Goal: Task Accomplishment & Management: Manage account settings

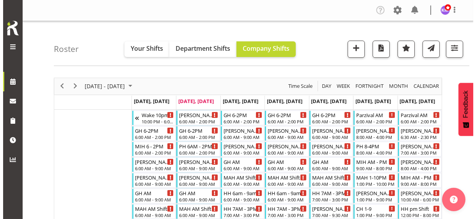
scroll to position [117, 0]
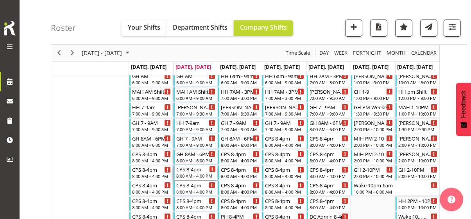
click at [195, 173] on div "8:00 AM - 4:00 PM" at bounding box center [195, 176] width 39 height 6
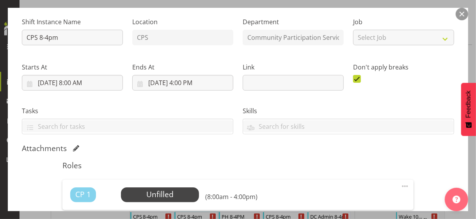
scroll to position [156, 0]
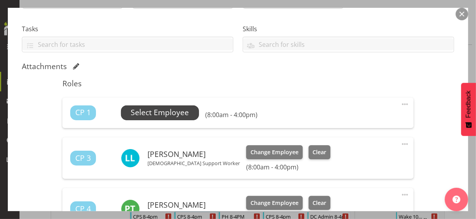
click at [169, 111] on span "Select Employee" at bounding box center [160, 112] width 58 height 11
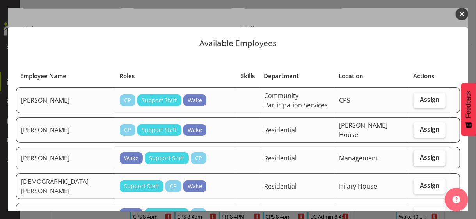
click at [424, 153] on span "Assign" at bounding box center [430, 157] width 20 height 8
click at [419, 155] on input "Assign" at bounding box center [416, 157] width 5 height 5
checkbox input "true"
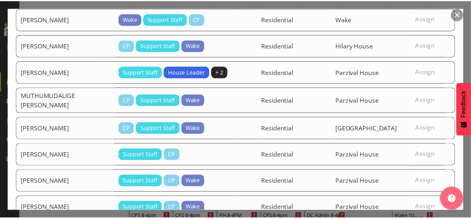
scroll to position [379, 0]
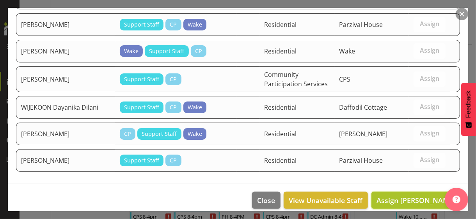
click at [400, 196] on span "Assign [PERSON_NAME]" at bounding box center [416, 200] width 79 height 9
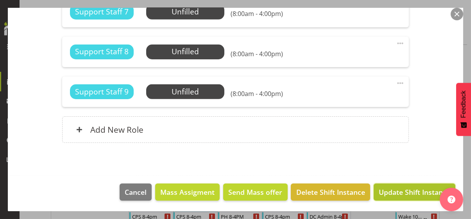
click at [394, 191] on span "Update Shift Instance" at bounding box center [413, 192] width 71 height 10
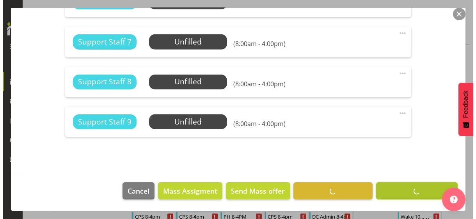
scroll to position [792, 0]
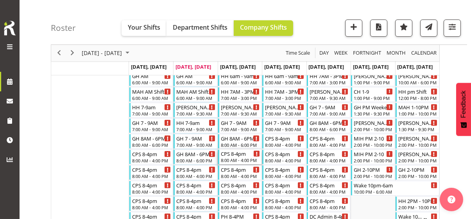
click at [241, 157] on div "8:00 AM - 4:00 PM" at bounding box center [240, 160] width 39 height 6
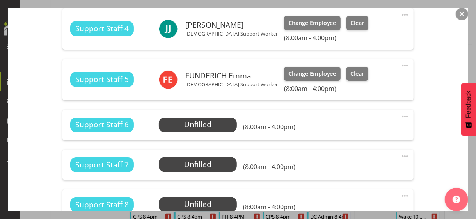
scroll to position [703, 0]
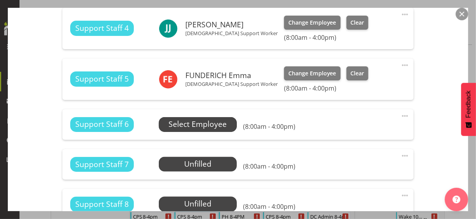
click at [212, 124] on span "Select Employee" at bounding box center [198, 124] width 58 height 11
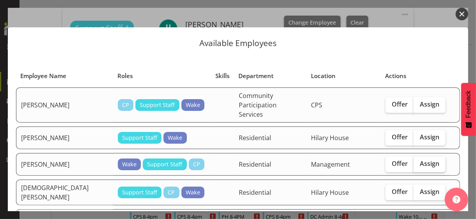
click at [426, 160] on span "Assign" at bounding box center [430, 164] width 20 height 8
click at [419, 161] on input "Assign" at bounding box center [416, 163] width 5 height 5
checkbox input "true"
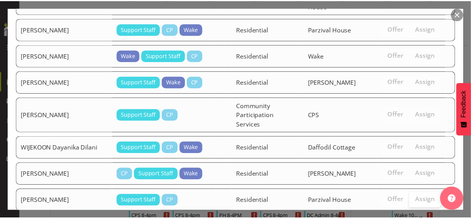
scroll to position [382, 0]
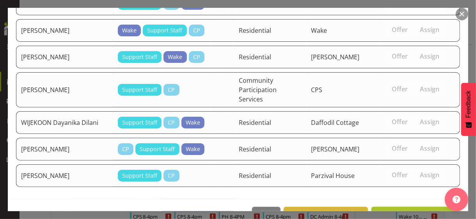
click at [407, 211] on span "Assign [PERSON_NAME]" at bounding box center [416, 215] width 79 height 9
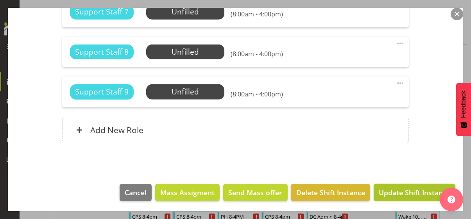
click at [403, 191] on span "Update Shift Instance" at bounding box center [413, 192] width 71 height 10
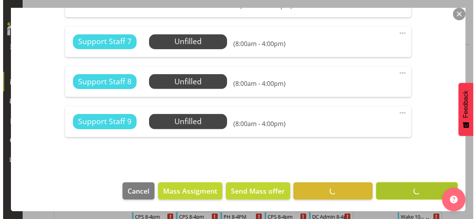
scroll to position [835, 0]
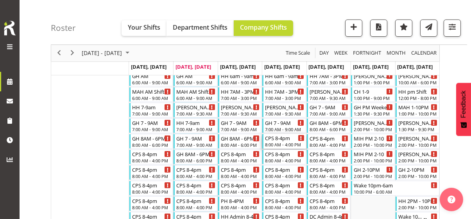
click at [281, 144] on div "8:00 AM - 4:00 PM" at bounding box center [284, 144] width 39 height 6
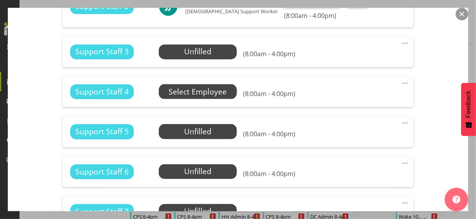
scroll to position [625, 0]
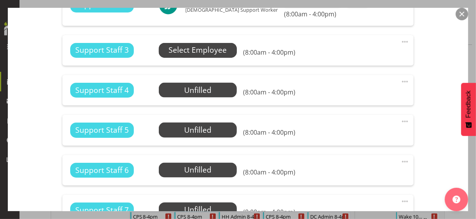
click at [192, 50] on span "Select Employee" at bounding box center [198, 50] width 58 height 11
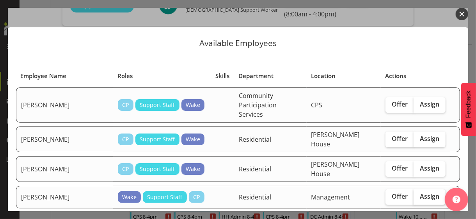
click at [423, 193] on span "Assign" at bounding box center [430, 197] width 20 height 8
click at [419, 194] on input "Assign" at bounding box center [416, 196] width 5 height 5
checkbox input "true"
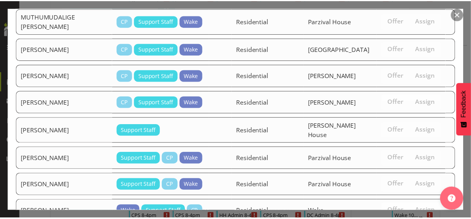
scroll to position [441, 0]
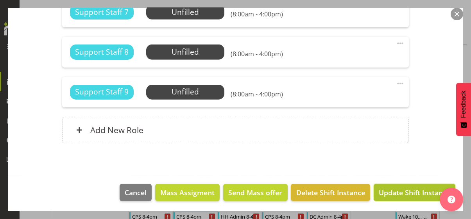
click at [407, 191] on span "Update Shift Instance" at bounding box center [413, 192] width 71 height 10
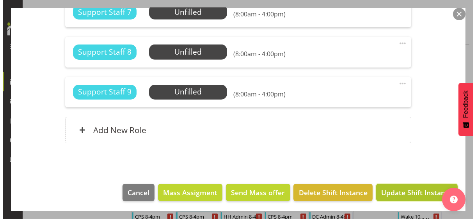
scroll to position [803, 0]
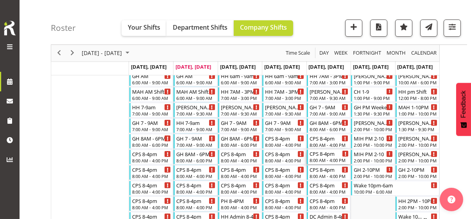
click at [323, 157] on div "CPS 8-4pm 8:00 AM - 4:00 PM" at bounding box center [328, 157] width 39 height 15
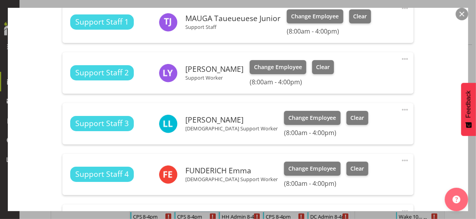
scroll to position [625, 0]
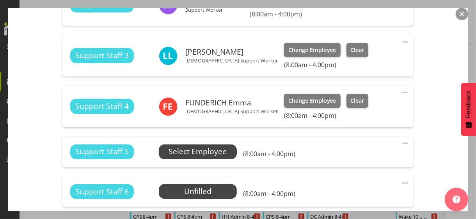
click at [195, 152] on span "Select Employee" at bounding box center [198, 151] width 58 height 11
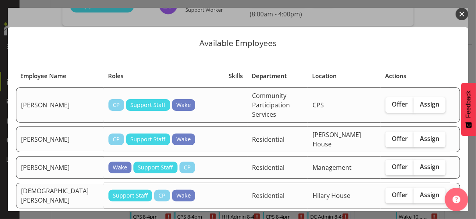
scroll to position [39, 0]
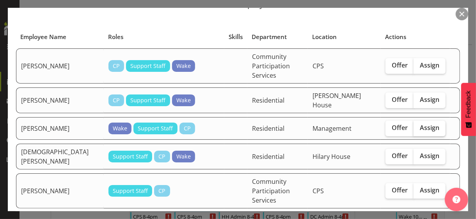
click at [422, 124] on span "Assign" at bounding box center [430, 128] width 20 height 8
click at [419, 125] on input "Assign" at bounding box center [416, 127] width 5 height 5
checkbox input "true"
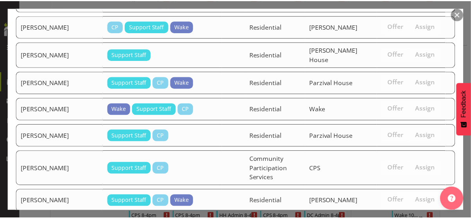
scroll to position [496, 0]
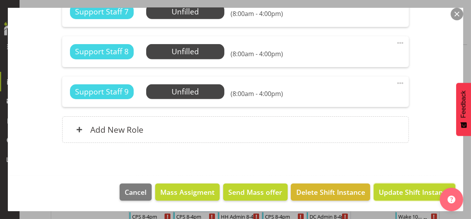
click at [409, 191] on span "Update Shift Instance" at bounding box center [413, 192] width 71 height 10
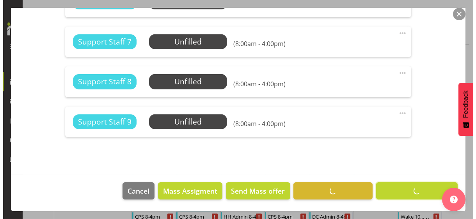
scroll to position [825, 0]
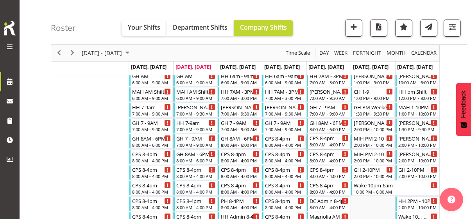
click at [328, 141] on div "CPS 8-4pm" at bounding box center [328, 138] width 39 height 8
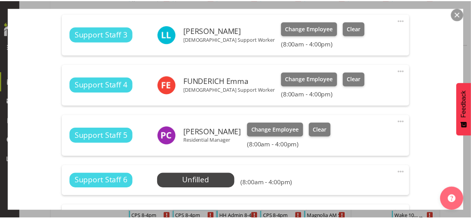
scroll to position [664, 0]
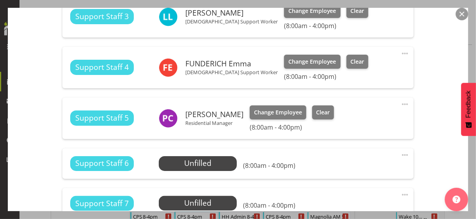
click at [462, 14] on button "button" at bounding box center [462, 14] width 12 height 12
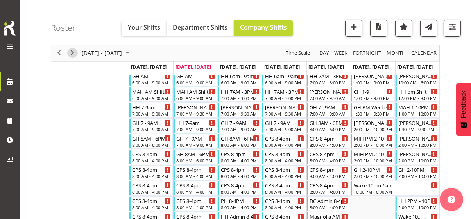
click at [73, 53] on span "Next" at bounding box center [72, 53] width 9 height 10
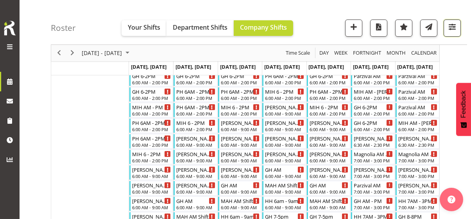
click at [450, 29] on span "button" at bounding box center [452, 27] width 10 height 10
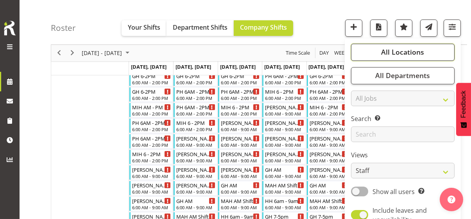
click at [413, 55] on span "All Locations" at bounding box center [402, 52] width 43 height 9
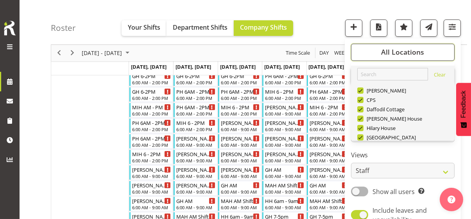
scroll to position [75, 0]
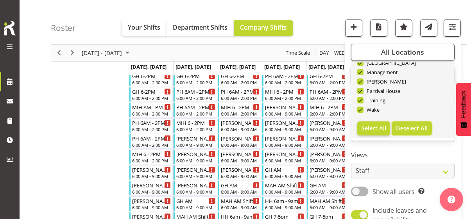
click at [411, 130] on span "Deselect All" at bounding box center [412, 128] width 32 height 7
checkbox input "false"
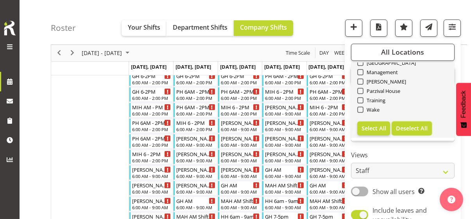
checkbox input "false"
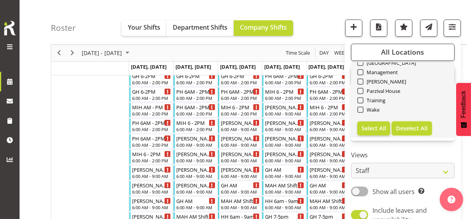
checkbox input "false"
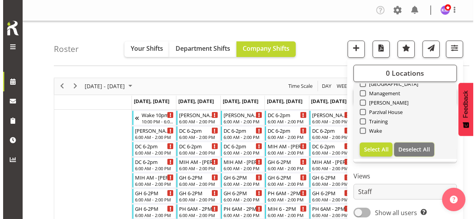
scroll to position [0, 0]
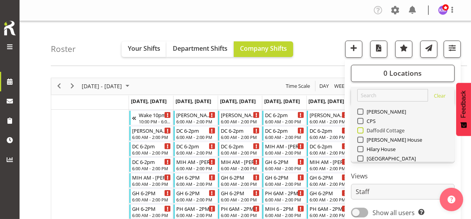
click at [359, 129] on span at bounding box center [360, 130] width 6 height 6
click at [359, 129] on input "Daffodil Cottage" at bounding box center [359, 130] width 5 height 5
checkbox input "true"
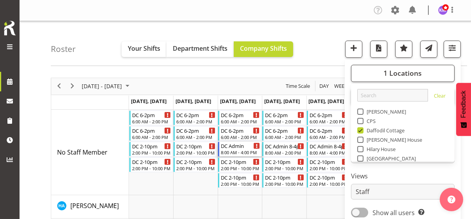
click at [234, 150] on div "8:00 AM - 4:00 PM" at bounding box center [240, 152] width 39 height 6
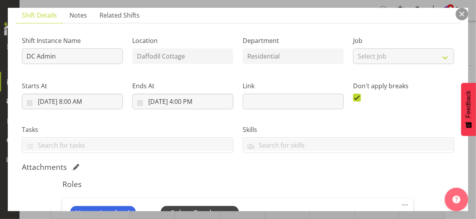
scroll to position [117, 0]
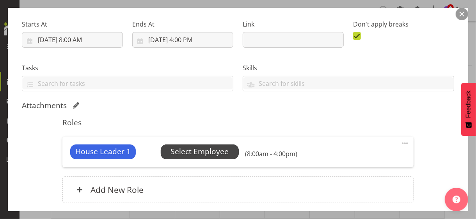
click at [195, 152] on span "Select Employee" at bounding box center [200, 151] width 58 height 11
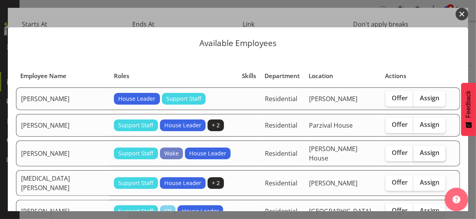
click at [420, 149] on span "Assign" at bounding box center [430, 153] width 20 height 8
click at [416, 150] on input "Assign" at bounding box center [416, 152] width 5 height 5
checkbox input "true"
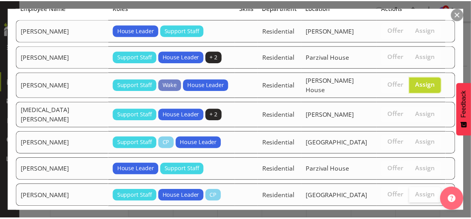
scroll to position [102, 0]
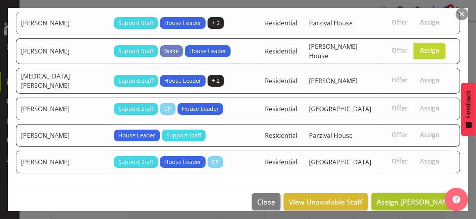
click at [401, 197] on span "Assign [PERSON_NAME]" at bounding box center [416, 201] width 79 height 9
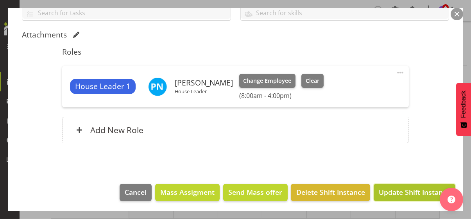
click at [403, 189] on span "Update Shift Instance" at bounding box center [413, 192] width 71 height 10
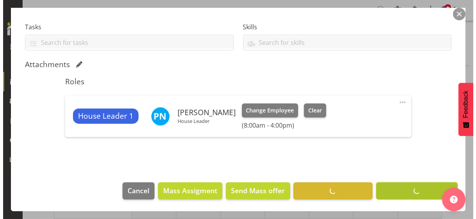
scroll to position [157, 0]
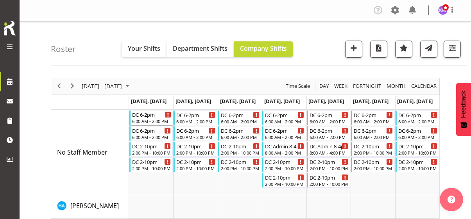
click at [150, 121] on div "6:00 AM - 2:00 PM" at bounding box center [151, 121] width 39 height 6
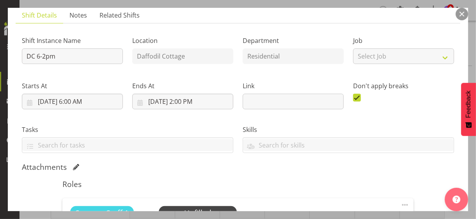
scroll to position [117, 0]
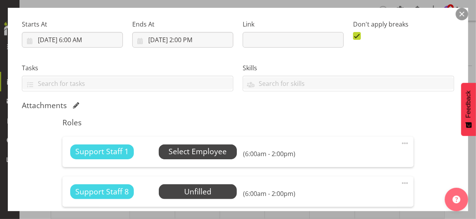
click at [185, 151] on span "Select Employee" at bounding box center [198, 151] width 58 height 11
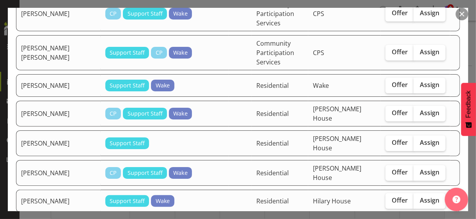
scroll to position [156, 0]
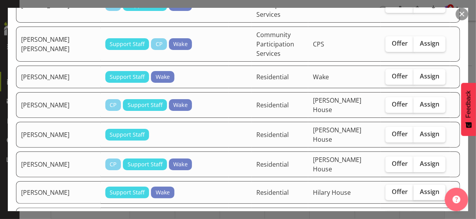
click at [420, 188] on span "Assign" at bounding box center [430, 192] width 20 height 8
click at [419, 189] on input "Assign" at bounding box center [416, 191] width 5 height 5
checkbox input "true"
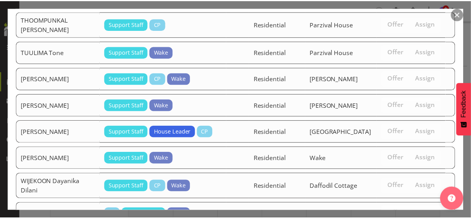
scroll to position [1627, 0]
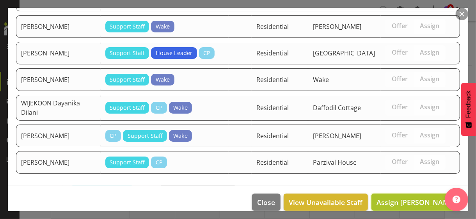
click at [416, 198] on span "Assign [PERSON_NAME]" at bounding box center [416, 202] width 79 height 9
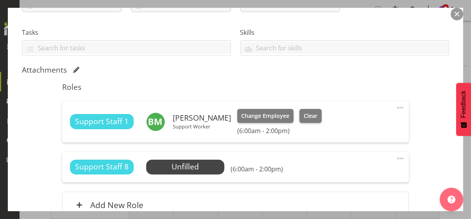
scroll to position [228, 0]
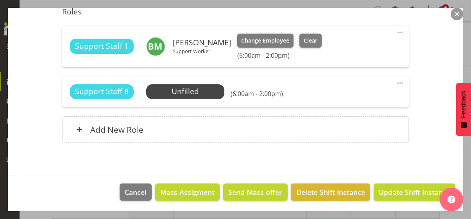
click at [418, 141] on div "Shift Instance Name DC 6-2pm Location [GEOGRAPHIC_DATA] Cottage Department Resi…" at bounding box center [235, 4] width 427 height 295
click at [393, 194] on span "Update Shift Instance" at bounding box center [413, 192] width 71 height 10
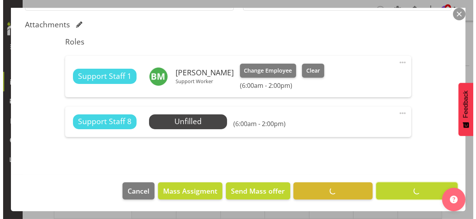
scroll to position [197, 0]
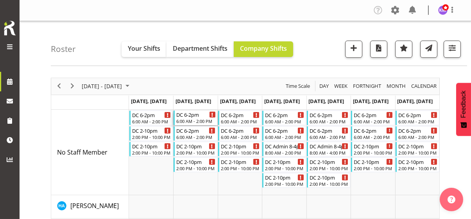
click at [197, 118] on div "6:00 AM - 2:00 PM" at bounding box center [195, 121] width 39 height 6
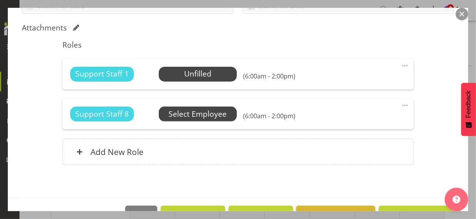
scroll to position [195, 0]
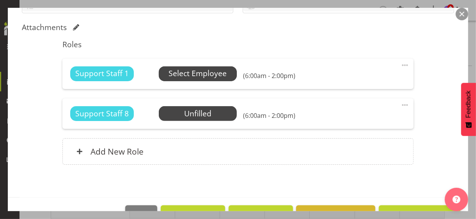
click at [187, 73] on span "Select Employee" at bounding box center [198, 73] width 58 height 11
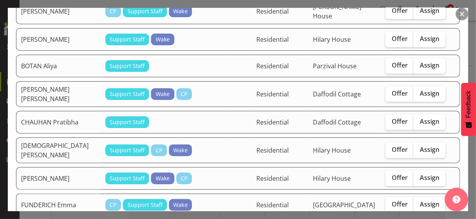
scroll to position [351, 0]
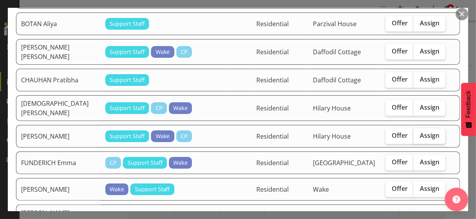
click at [426, 132] on span "Assign" at bounding box center [430, 136] width 20 height 8
click at [419, 133] on input "Assign" at bounding box center [416, 135] width 5 height 5
checkbox input "true"
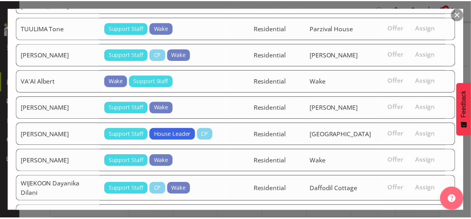
scroll to position [1757, 0]
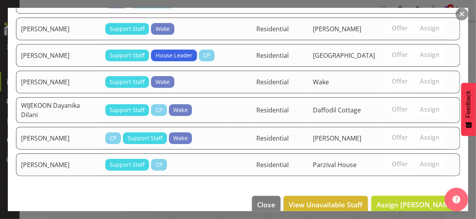
click at [402, 200] on span "Assign [PERSON_NAME]" at bounding box center [416, 204] width 79 height 9
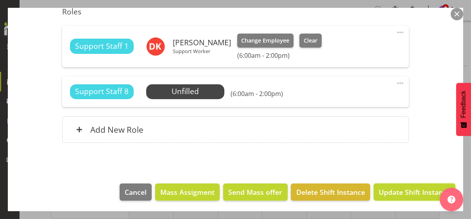
drag, startPoint x: 407, startPoint y: 192, endPoint x: 459, endPoint y: 139, distance: 74.3
click at [407, 191] on span "Update Shift Instance" at bounding box center [413, 192] width 71 height 10
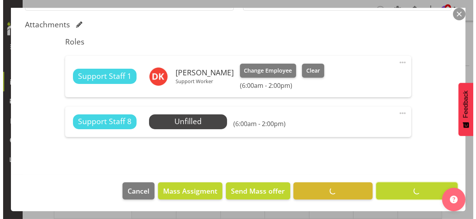
scroll to position [197, 0]
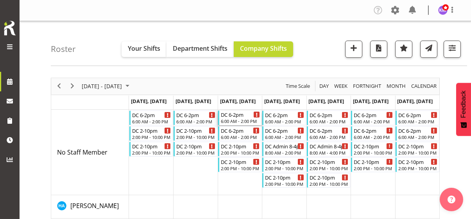
click at [240, 117] on div "DC 6-2pm" at bounding box center [240, 115] width 39 height 8
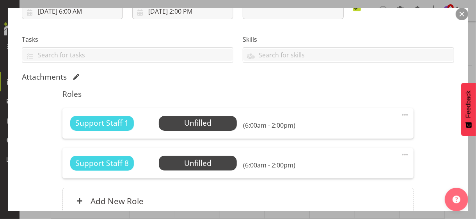
scroll to position [195, 0]
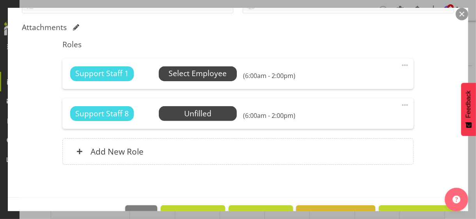
click at [191, 74] on span "Select Employee" at bounding box center [198, 73] width 58 height 11
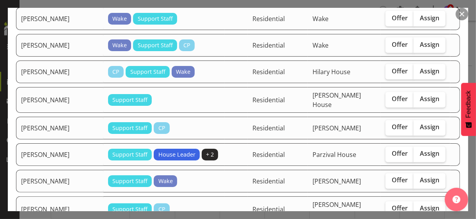
scroll to position [703, 0]
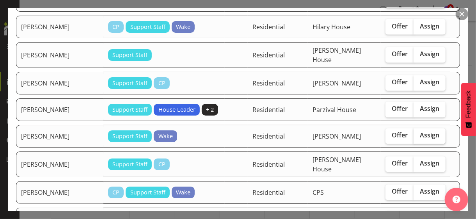
click at [420, 132] on span "Assign" at bounding box center [430, 136] width 20 height 8
click at [417, 133] on input "Assign" at bounding box center [416, 135] width 5 height 5
checkbox input "true"
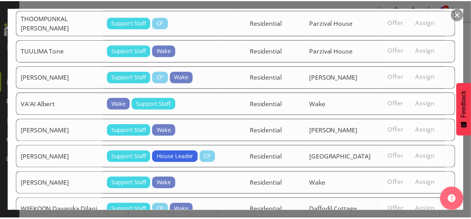
scroll to position [1693, 0]
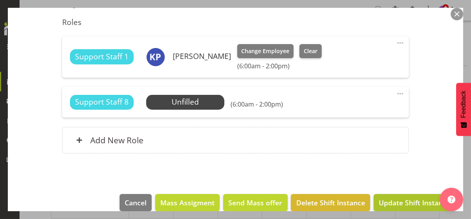
scroll to position [228, 0]
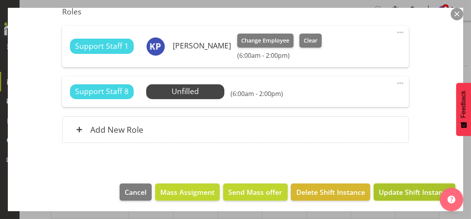
click at [395, 194] on span "Update Shift Instance" at bounding box center [413, 192] width 71 height 10
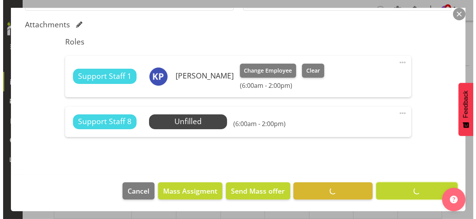
scroll to position [197, 0]
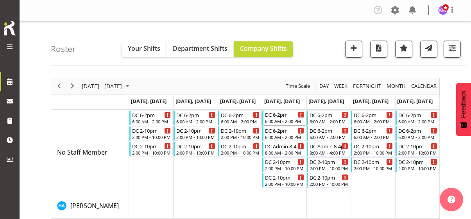
click at [284, 121] on div "6:00 AM - 2:00 PM" at bounding box center [284, 121] width 39 height 6
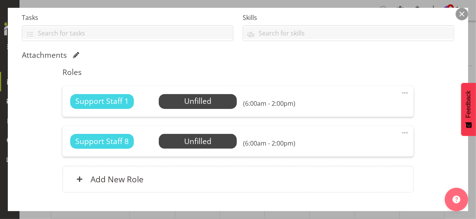
scroll to position [217, 0]
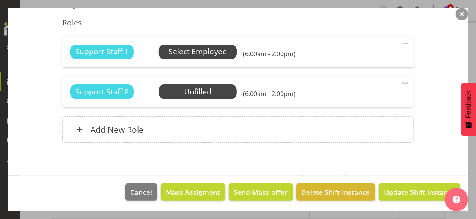
click at [194, 55] on span "Select Employee" at bounding box center [198, 51] width 58 height 11
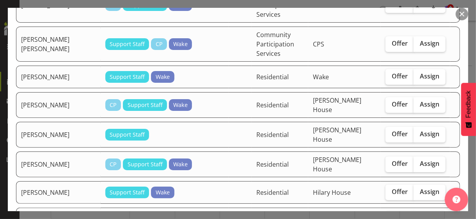
scroll to position [234, 0]
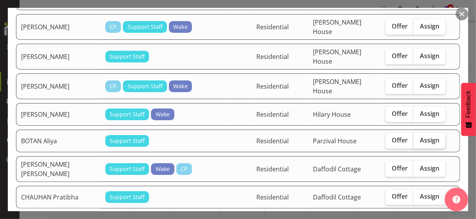
click at [420, 136] on span "Assign" at bounding box center [430, 140] width 20 height 8
click at [417, 138] on input "Assign" at bounding box center [416, 140] width 5 height 5
checkbox input "true"
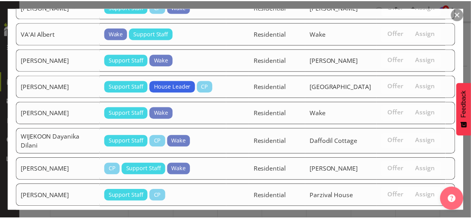
scroll to position [1757, 0]
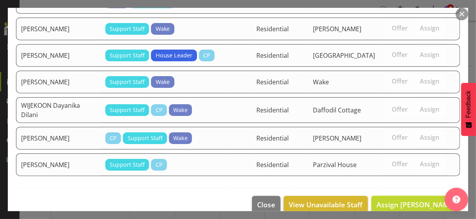
click at [405, 200] on span "Assign [PERSON_NAME]" at bounding box center [416, 204] width 79 height 9
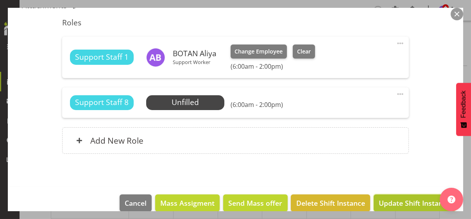
click at [387, 203] on span "Update Shift Instance" at bounding box center [413, 203] width 71 height 10
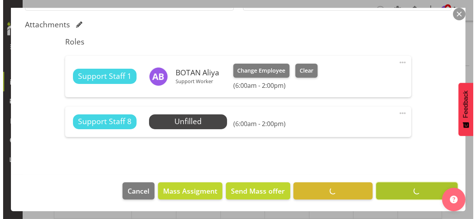
scroll to position [197, 0]
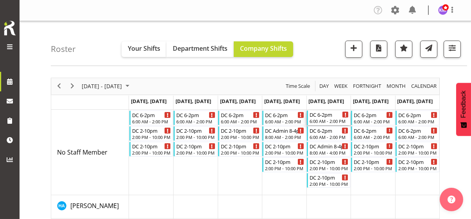
click at [330, 118] on div "6:00 AM - 2:00 PM" at bounding box center [328, 121] width 39 height 6
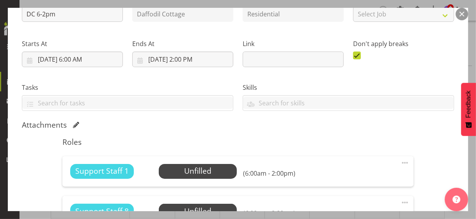
scroll to position [156, 0]
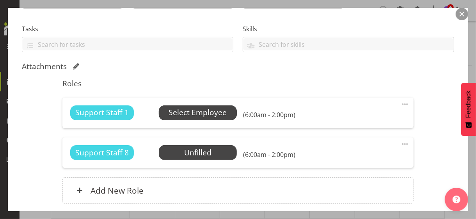
click at [196, 113] on span "Select Employee" at bounding box center [198, 112] width 58 height 11
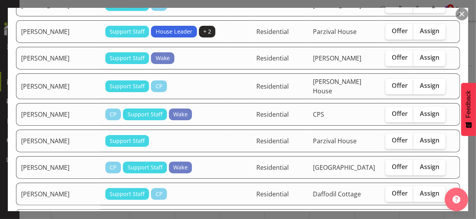
scroll to position [859, 0]
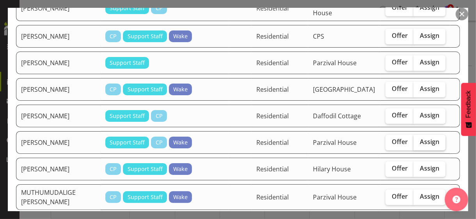
click at [420, 138] on span "Assign" at bounding box center [430, 142] width 20 height 8
click at [417, 139] on input "Assign" at bounding box center [416, 141] width 5 height 5
checkbox input "true"
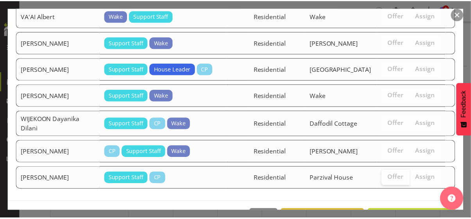
scroll to position [1757, 0]
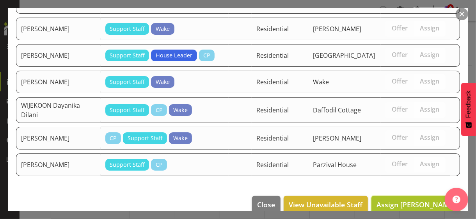
click at [403, 200] on span "Assign [PERSON_NAME]" at bounding box center [416, 204] width 79 height 9
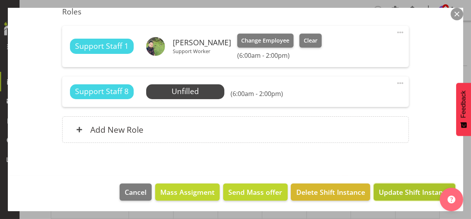
click at [402, 191] on span "Update Shift Instance" at bounding box center [413, 192] width 71 height 10
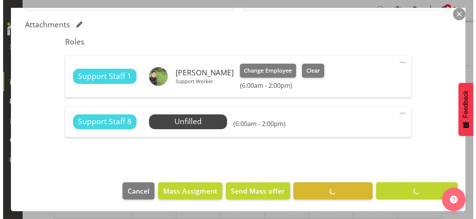
scroll to position [197, 0]
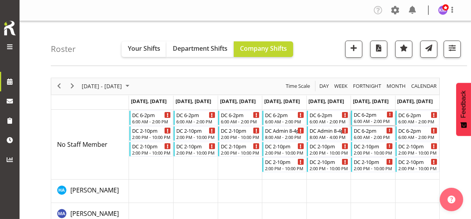
click at [363, 120] on div "6:00 AM - 2:00 PM" at bounding box center [372, 121] width 39 height 6
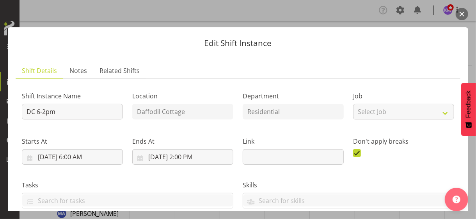
scroll to position [195, 0]
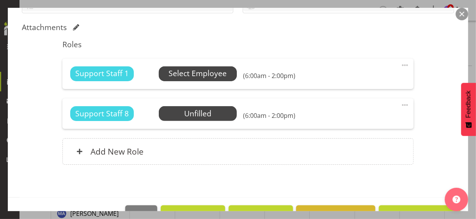
click at [185, 77] on span "Select Employee" at bounding box center [198, 73] width 58 height 11
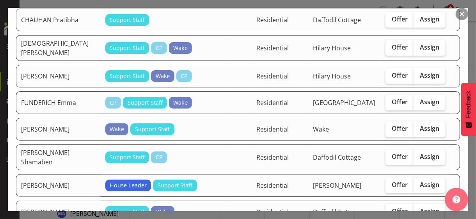
scroll to position [430, 0]
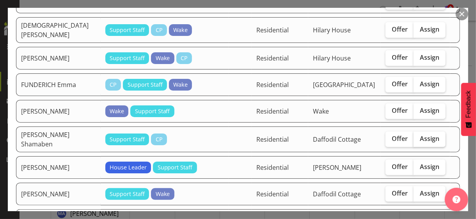
click at [420, 135] on span "Assign" at bounding box center [430, 139] width 20 height 8
click at [417, 136] on input "Assign" at bounding box center [416, 138] width 5 height 5
checkbox input "true"
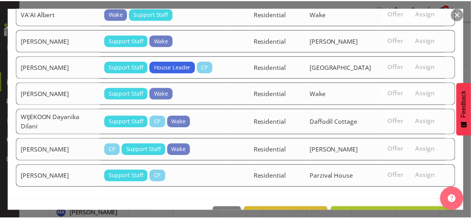
scroll to position [1757, 0]
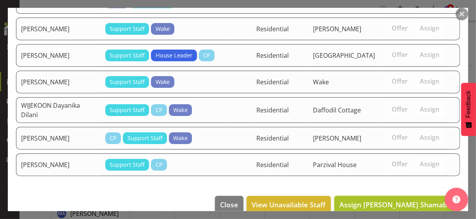
click at [407, 200] on span "Assign [PERSON_NAME] Shamaben" at bounding box center [398, 204] width 116 height 9
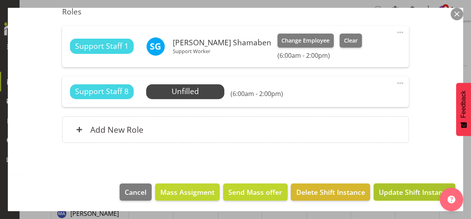
click at [407, 193] on span "Update Shift Instance" at bounding box center [413, 192] width 71 height 10
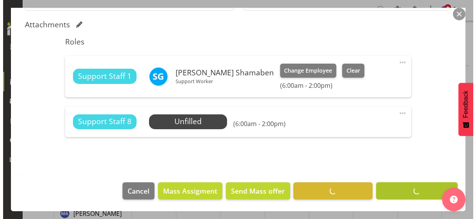
scroll to position [197, 0]
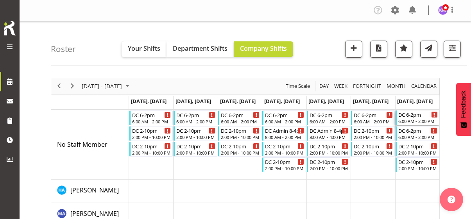
click at [410, 118] on div "6:00 AM - 2:00 PM" at bounding box center [417, 121] width 39 height 6
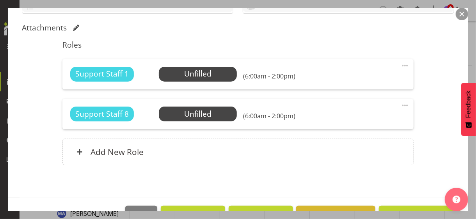
scroll to position [195, 0]
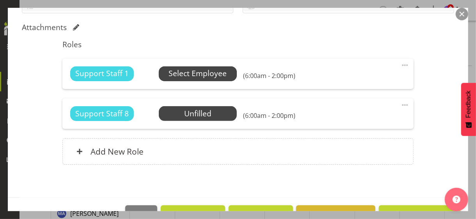
click at [185, 75] on span "Select Employee" at bounding box center [198, 73] width 58 height 11
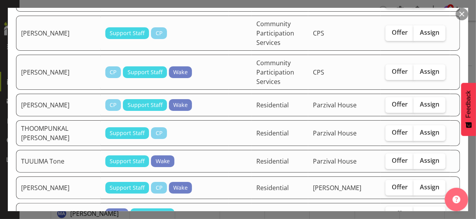
scroll to position [1601, 0]
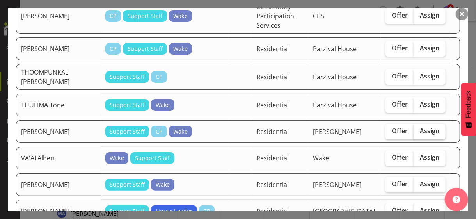
click at [420, 127] on span "Assign" at bounding box center [430, 131] width 20 height 8
click at [419, 128] on input "Assign" at bounding box center [416, 130] width 5 height 5
checkbox input "true"
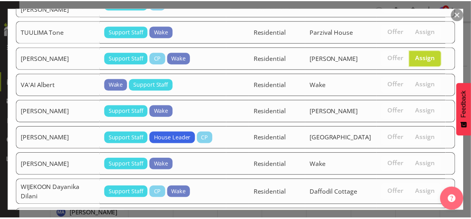
scroll to position [1757, 0]
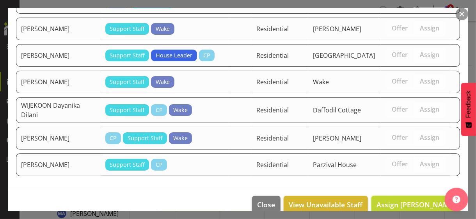
click at [411, 200] on span "Assign [PERSON_NAME]" at bounding box center [416, 204] width 79 height 9
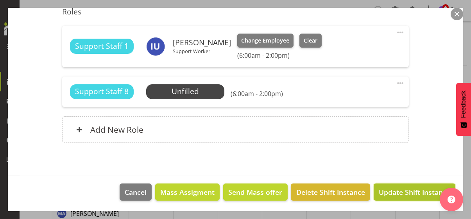
click at [405, 193] on span "Update Shift Instance" at bounding box center [413, 192] width 71 height 10
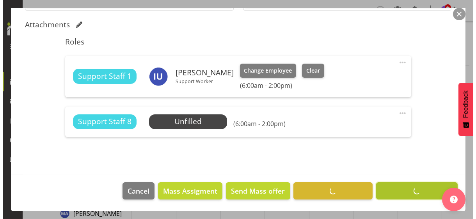
scroll to position [197, 0]
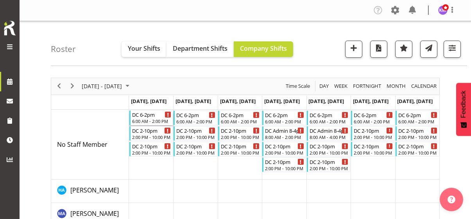
click at [148, 118] on div "6:00 AM - 2:00 PM" at bounding box center [151, 121] width 39 height 6
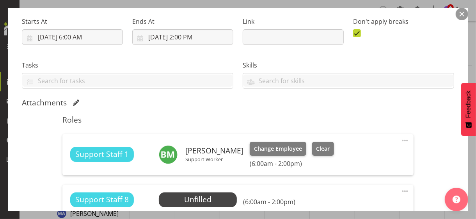
scroll to position [195, 0]
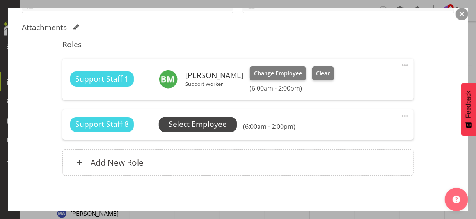
click at [195, 124] on span "Select Employee" at bounding box center [198, 124] width 58 height 11
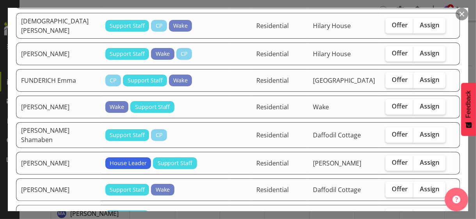
scroll to position [430, 0]
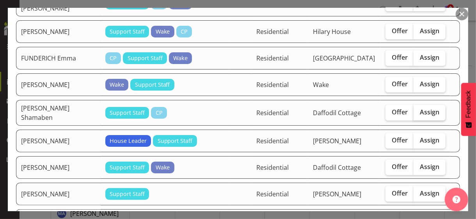
click at [420, 108] on span "Assign" at bounding box center [430, 112] width 20 height 8
click at [415, 110] on input "Assign" at bounding box center [416, 112] width 5 height 5
checkbox input "true"
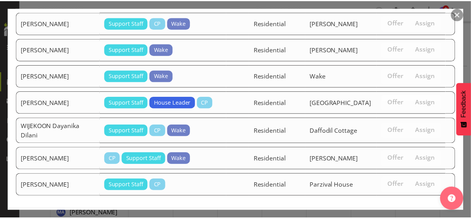
scroll to position [1600, 0]
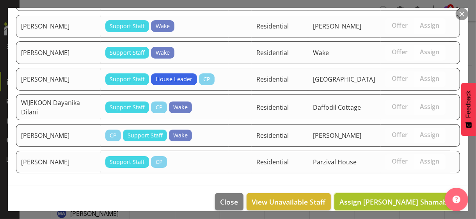
click at [411, 197] on span "Assign [PERSON_NAME] Shamaben" at bounding box center [398, 201] width 116 height 9
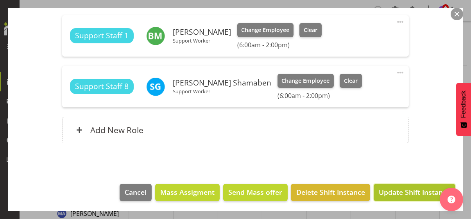
click at [408, 191] on span "Update Shift Instance" at bounding box center [413, 192] width 71 height 10
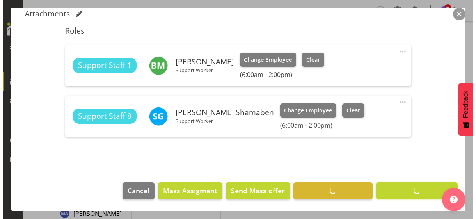
scroll to position [208, 0]
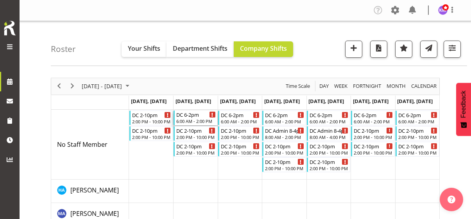
click at [197, 121] on div "6:00 AM - 2:00 PM" at bounding box center [195, 121] width 39 height 6
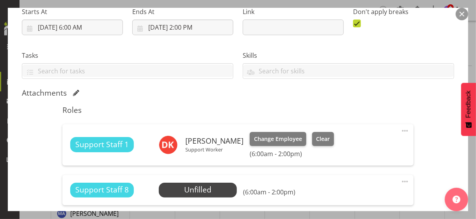
scroll to position [195, 0]
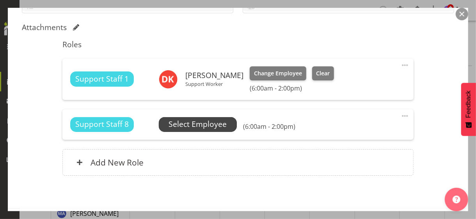
click at [191, 127] on span "Select Employee" at bounding box center [198, 124] width 58 height 11
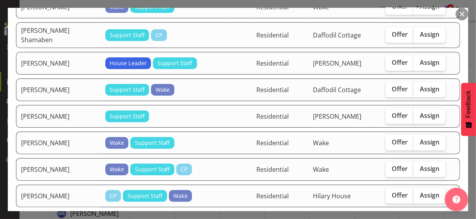
scroll to position [508, 0]
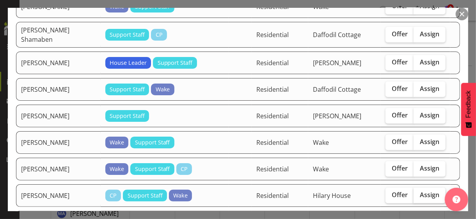
click at [420, 191] on span "Assign" at bounding box center [430, 195] width 20 height 8
click at [417, 193] on input "Assign" at bounding box center [416, 195] width 5 height 5
checkbox input "true"
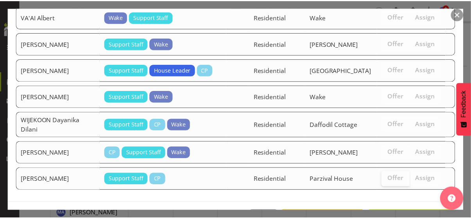
scroll to position [1731, 0]
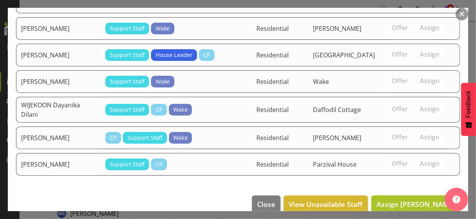
click at [399, 200] on span "Assign [PERSON_NAME]" at bounding box center [416, 204] width 79 height 9
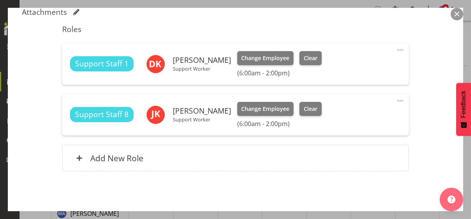
scroll to position [239, 0]
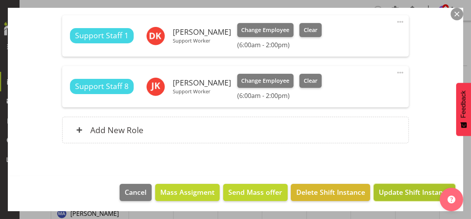
click at [398, 193] on span "Update Shift Instance" at bounding box center [413, 192] width 71 height 10
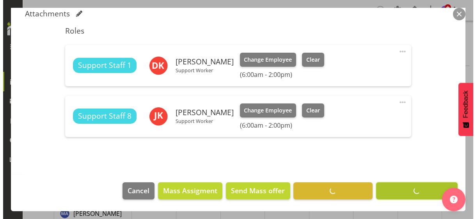
scroll to position [208, 0]
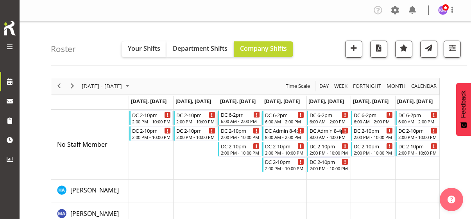
click at [243, 118] on div "6:00 AM - 2:00 PM" at bounding box center [240, 121] width 39 height 6
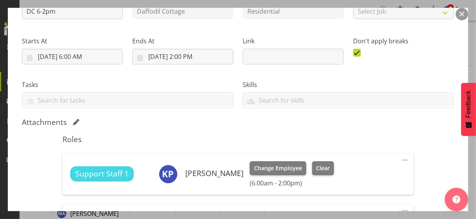
scroll to position [156, 0]
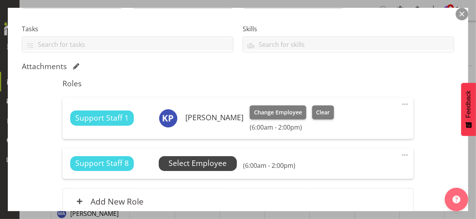
click at [192, 162] on span "Select Employee" at bounding box center [198, 163] width 58 height 11
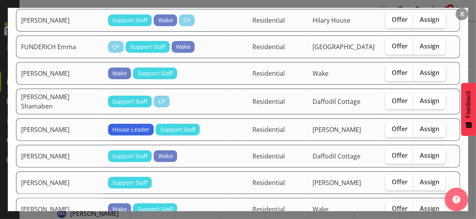
scroll to position [469, 0]
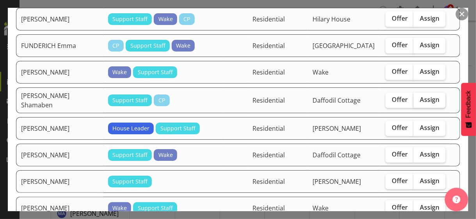
click at [422, 93] on label "Assign" at bounding box center [430, 101] width 32 height 16
click at [419, 97] on input "Assign" at bounding box center [416, 99] width 5 height 5
checkbox input "true"
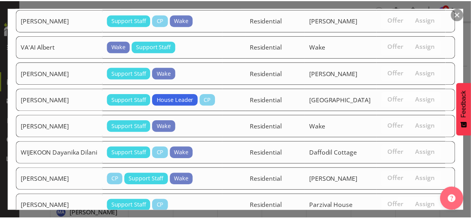
scroll to position [1664, 0]
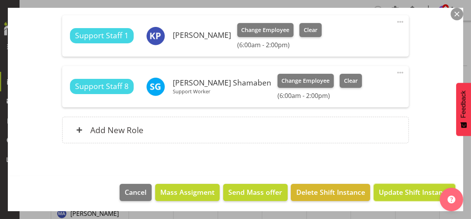
click at [399, 190] on span "Update Shift Instance" at bounding box center [413, 192] width 71 height 10
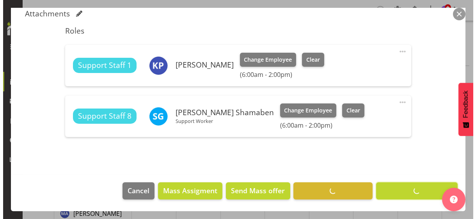
scroll to position [208, 0]
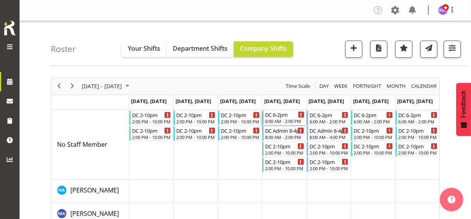
click at [286, 121] on div "6:00 AM - 2:00 PM" at bounding box center [284, 121] width 39 height 6
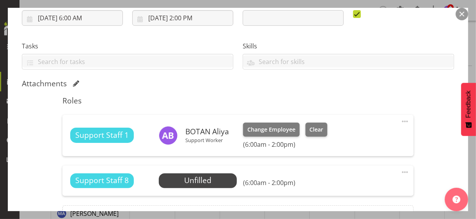
scroll to position [195, 0]
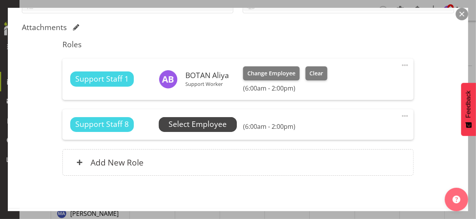
click at [202, 124] on span "Select Employee" at bounding box center [198, 124] width 58 height 11
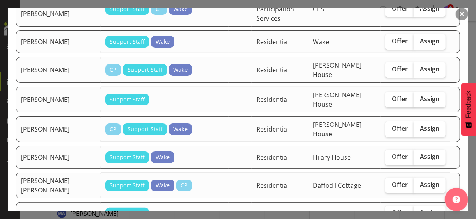
scroll to position [234, 0]
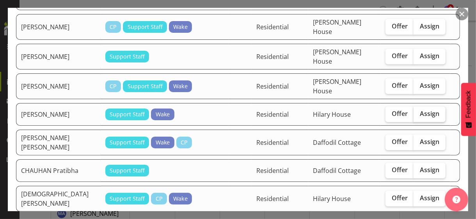
click at [423, 110] on span "Assign" at bounding box center [430, 114] width 20 height 8
click at [419, 111] on input "Assign" at bounding box center [416, 113] width 5 height 5
checkbox input "true"
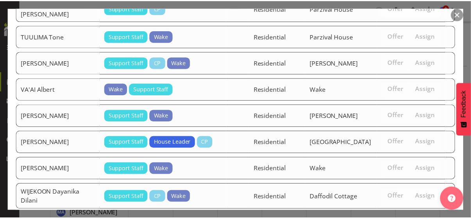
scroll to position [1731, 0]
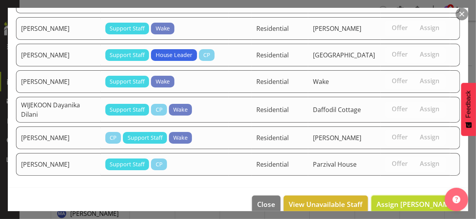
click at [406, 196] on button "Assign [PERSON_NAME]" at bounding box center [416, 204] width 89 height 17
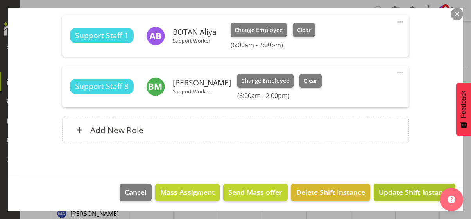
click at [406, 191] on span "Update Shift Instance" at bounding box center [413, 192] width 71 height 10
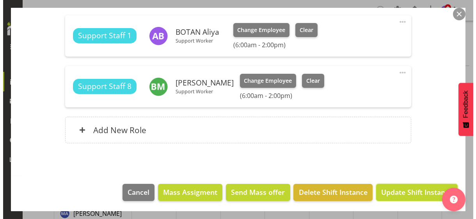
scroll to position [208, 0]
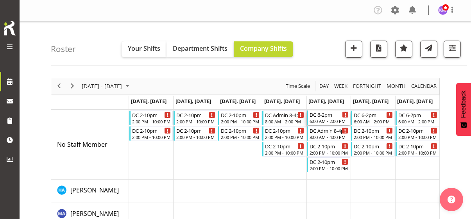
click at [326, 120] on div "6:00 AM - 2:00 PM" at bounding box center [328, 121] width 39 height 6
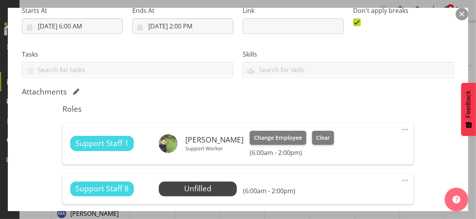
scroll to position [228, 0]
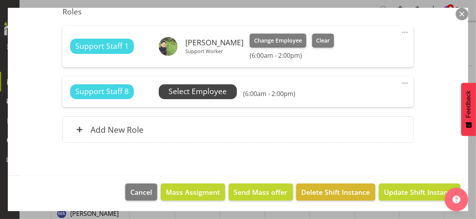
click at [194, 91] on span "Select Employee" at bounding box center [198, 91] width 58 height 11
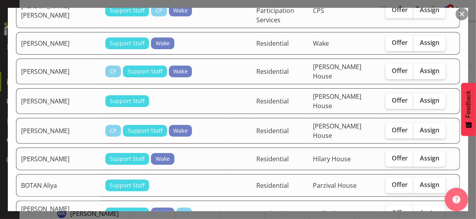
scroll to position [195, 0]
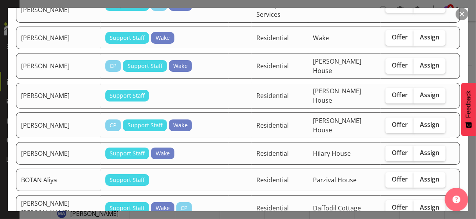
drag, startPoint x: 431, startPoint y: 134, endPoint x: 396, endPoint y: 147, distance: 37.2
click at [429, 149] on span "Assign" at bounding box center [430, 153] width 20 height 8
click at [419, 150] on input "Assign" at bounding box center [416, 152] width 5 height 5
checkbox input "true"
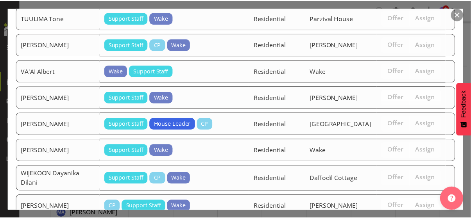
scroll to position [1718, 0]
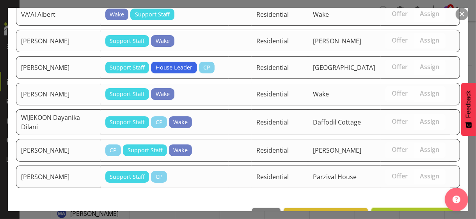
click at [414, 212] on span "Assign [PERSON_NAME]" at bounding box center [416, 216] width 79 height 9
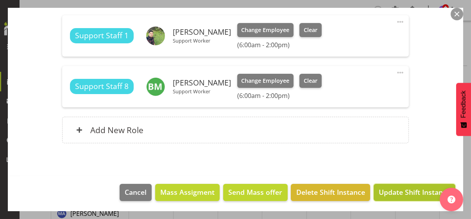
click at [408, 193] on span "Update Shift Instance" at bounding box center [413, 192] width 71 height 10
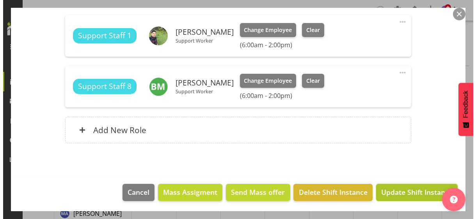
scroll to position [208, 0]
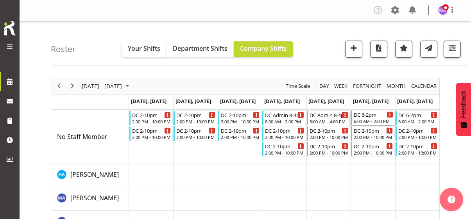
click at [374, 118] on div "6:00 AM - 2:00 PM" at bounding box center [372, 121] width 39 height 6
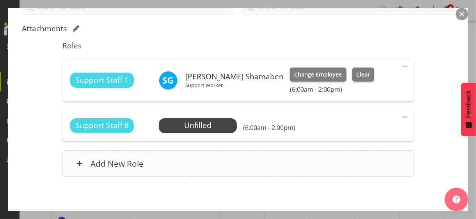
scroll to position [195, 0]
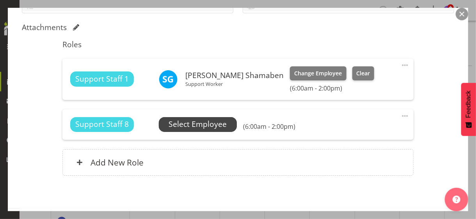
click at [198, 126] on span "Select Employee" at bounding box center [198, 124] width 58 height 11
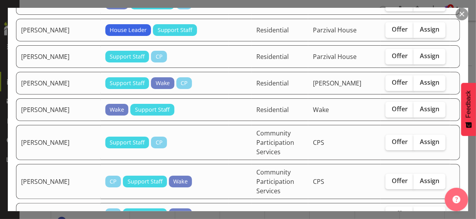
scroll to position [1484, 0]
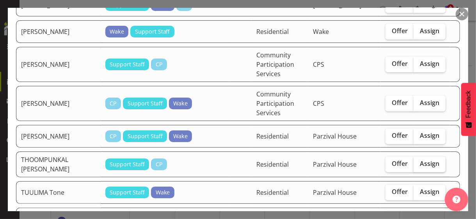
click at [420, 160] on span "Assign" at bounding box center [430, 164] width 20 height 8
click at [419, 161] on input "Assign" at bounding box center [416, 163] width 5 height 5
checkbox input "true"
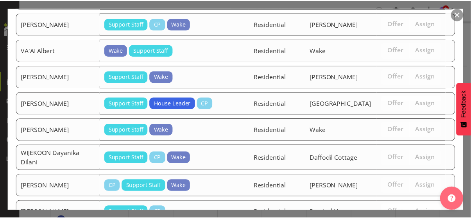
scroll to position [1728, 0]
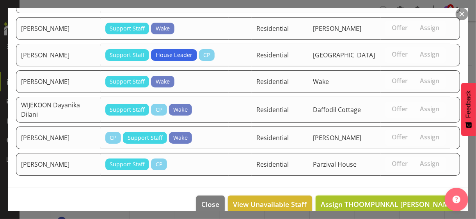
click at [406, 200] on span "Assign THOOMPUNKAL [PERSON_NAME]" at bounding box center [388, 204] width 135 height 9
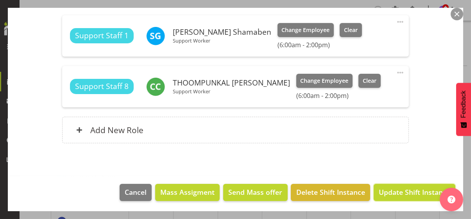
click at [404, 192] on span "Update Shift Instance" at bounding box center [413, 192] width 71 height 10
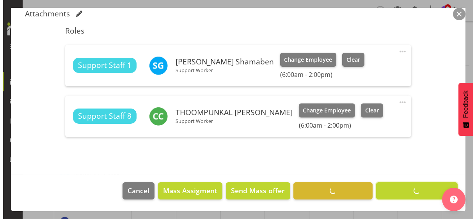
scroll to position [208, 0]
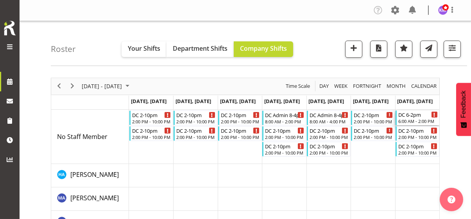
click at [416, 118] on div "6:00 AM - 2:00 PM" at bounding box center [417, 121] width 39 height 6
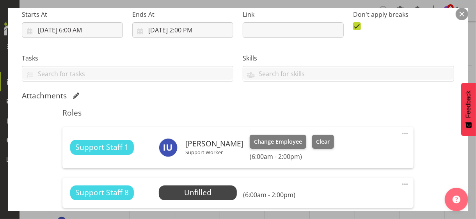
scroll to position [156, 0]
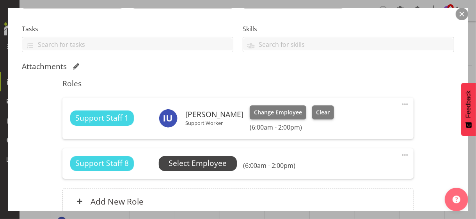
click at [190, 163] on span "Select Employee" at bounding box center [198, 163] width 58 height 11
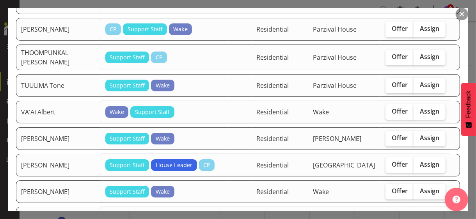
scroll to position [1718, 0]
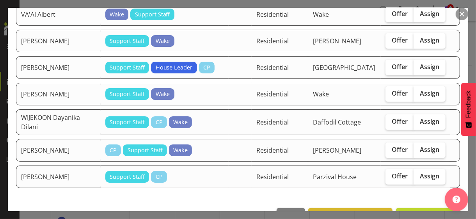
drag, startPoint x: 419, startPoint y: 111, endPoint x: 415, endPoint y: 122, distance: 11.5
click at [420, 118] on span "Assign" at bounding box center [430, 122] width 20 height 8
click at [419, 119] on input "Assign" at bounding box center [416, 121] width 5 height 5
checkbox input "true"
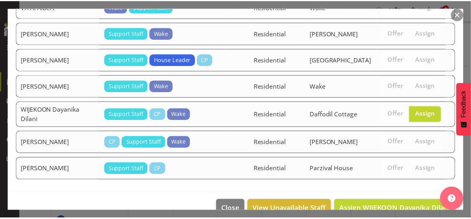
scroll to position [1731, 0]
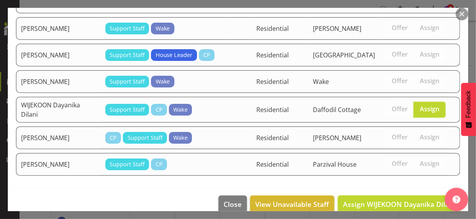
drag, startPoint x: 400, startPoint y: 190, endPoint x: 399, endPoint y: 184, distance: 5.7
click at [399, 200] on span "Assign WIJEKOON Dayanika Dilani" at bounding box center [399, 204] width 112 height 9
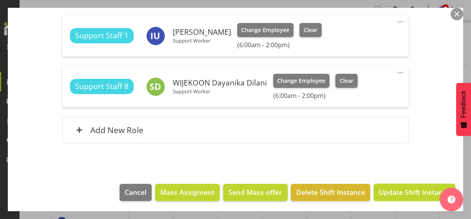
click at [394, 193] on span "Update Shift Instance" at bounding box center [413, 192] width 71 height 10
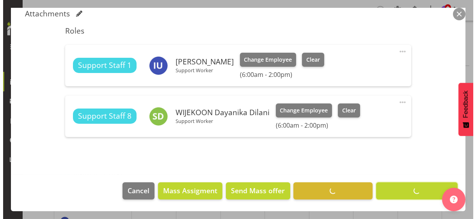
scroll to position [208, 0]
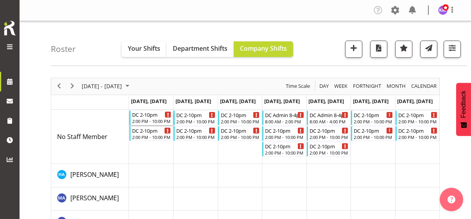
click at [152, 120] on div "2:00 PM - 10:00 PM" at bounding box center [151, 121] width 39 height 6
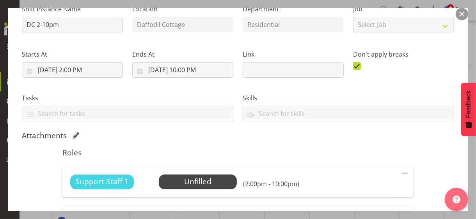
scroll to position [195, 0]
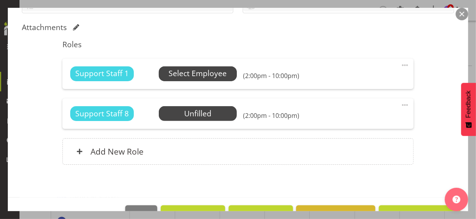
click at [189, 75] on span "Select Employee" at bounding box center [198, 73] width 58 height 11
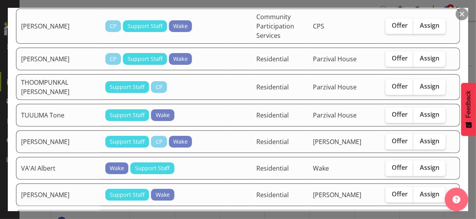
scroll to position [1757, 0]
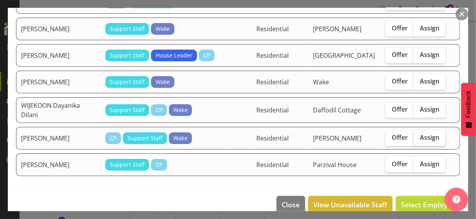
click at [427, 134] on span "Assign" at bounding box center [430, 138] width 20 height 8
click at [419, 135] on input "Assign" at bounding box center [416, 137] width 5 height 5
checkbox input "true"
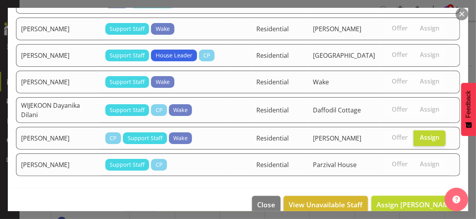
drag, startPoint x: 408, startPoint y: 191, endPoint x: 382, endPoint y: 189, distance: 27.1
click at [408, 200] on span "Assign [PERSON_NAME]" at bounding box center [416, 204] width 79 height 9
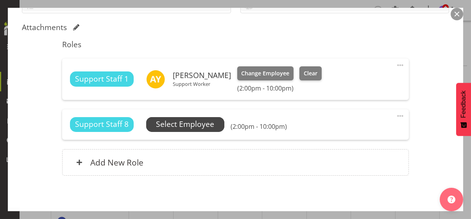
click at [195, 126] on span "Select Employee" at bounding box center [185, 124] width 58 height 11
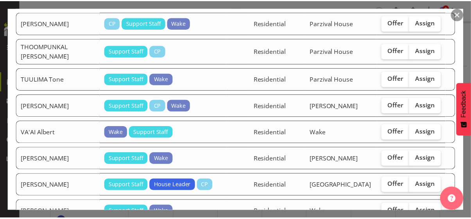
scroll to position [1731, 0]
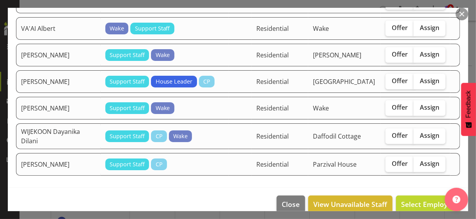
drag, startPoint x: 428, startPoint y: 124, endPoint x: 419, endPoint y: 143, distance: 21.3
click at [428, 132] on span "Assign" at bounding box center [430, 136] width 20 height 8
click at [419, 133] on input "Assign" at bounding box center [416, 135] width 5 height 5
checkbox input "true"
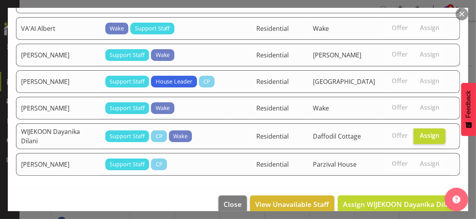
click at [405, 200] on span "Assign WIJEKOON Dayanika Dilani" at bounding box center [399, 204] width 112 height 9
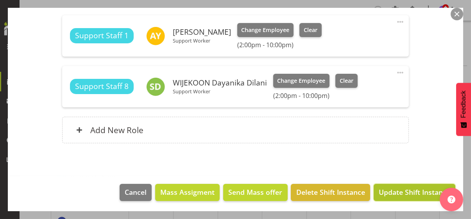
click at [404, 191] on span "Update Shift Instance" at bounding box center [413, 192] width 71 height 10
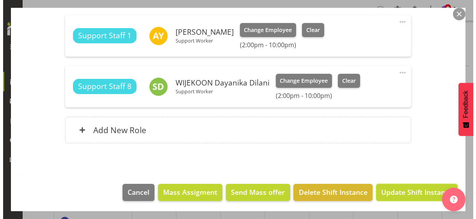
scroll to position [208, 0]
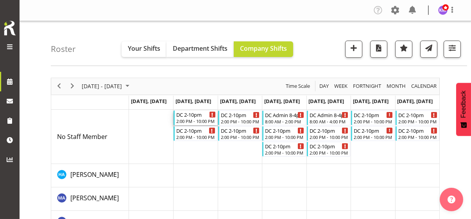
click at [196, 120] on div "2:00 PM - 10:00 PM" at bounding box center [195, 121] width 39 height 6
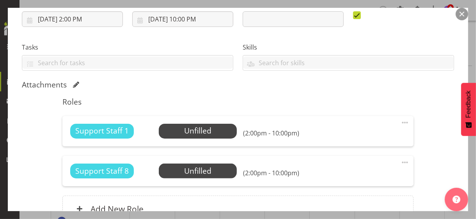
scroll to position [217, 0]
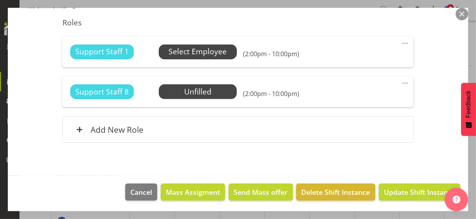
click at [185, 52] on span "Select Employee" at bounding box center [198, 51] width 58 height 11
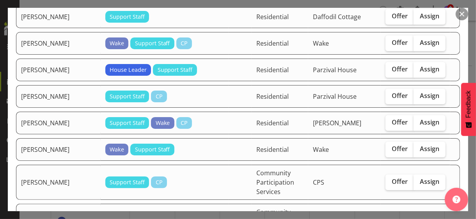
scroll to position [1406, 0]
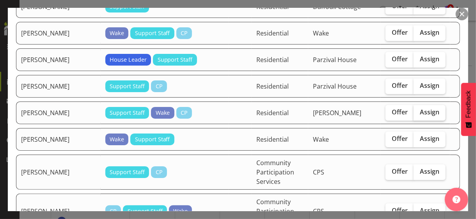
click at [420, 108] on span "Assign" at bounding box center [430, 112] width 20 height 8
click at [419, 110] on input "Assign" at bounding box center [416, 112] width 5 height 5
checkbox input "true"
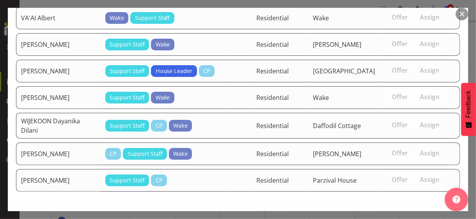
scroll to position [1757, 0]
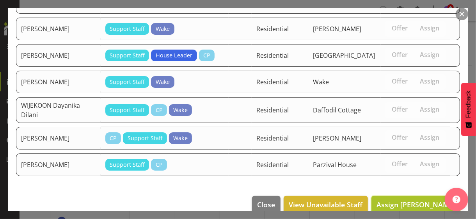
click at [405, 200] on span "Assign [PERSON_NAME]" at bounding box center [416, 204] width 79 height 9
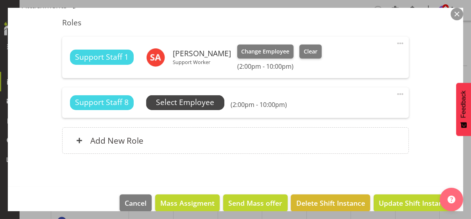
click at [193, 100] on span "Select Employee" at bounding box center [185, 102] width 58 height 11
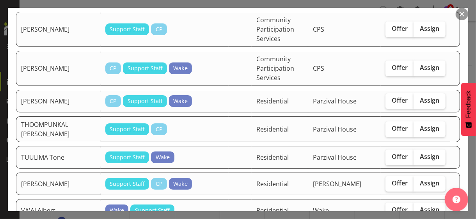
scroll to position [1523, 0]
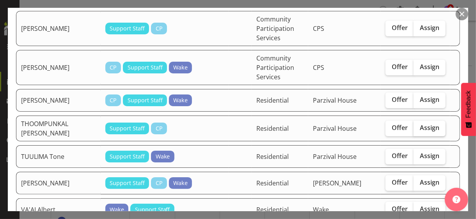
click at [422, 124] on span "Assign" at bounding box center [430, 128] width 20 height 8
click at [419, 125] on input "Assign" at bounding box center [416, 127] width 5 height 5
checkbox input "true"
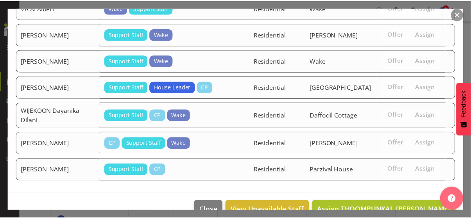
scroll to position [1728, 0]
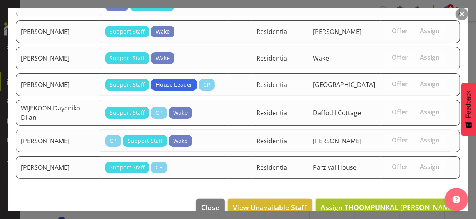
click at [400, 203] on span "Assign THOOMPUNKAL [PERSON_NAME]" at bounding box center [388, 207] width 135 height 9
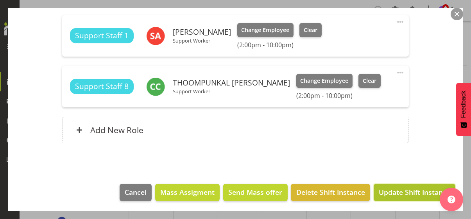
click at [396, 194] on span "Update Shift Instance" at bounding box center [413, 192] width 71 height 10
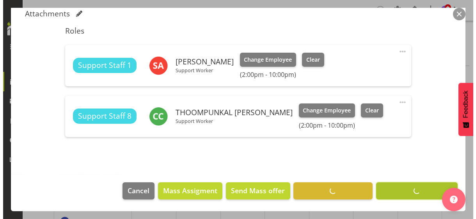
scroll to position [208, 0]
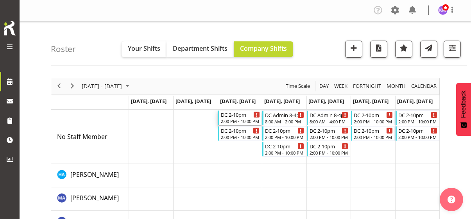
click at [239, 120] on div "2:00 PM - 10:00 PM" at bounding box center [240, 121] width 39 height 6
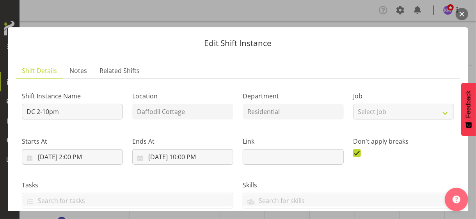
click at [198, 138] on label "Ends At" at bounding box center [182, 141] width 101 height 9
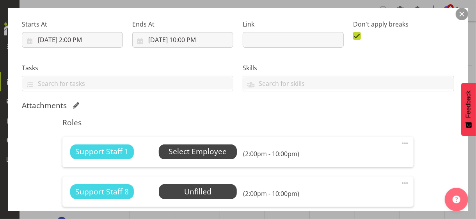
click at [187, 153] on span "Select Employee" at bounding box center [198, 151] width 58 height 11
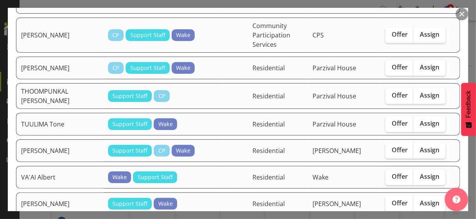
scroll to position [1679, 0]
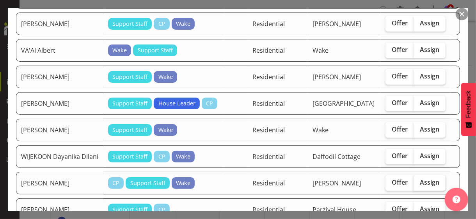
click at [420, 178] on span "Assign" at bounding box center [430, 182] width 20 height 8
click at [419, 180] on input "Assign" at bounding box center [416, 182] width 5 height 5
checkbox input "true"
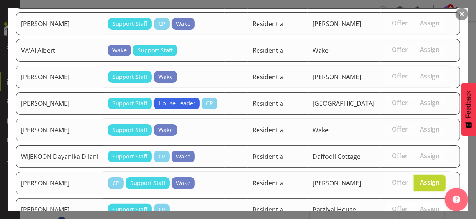
scroll to position [1693, 0]
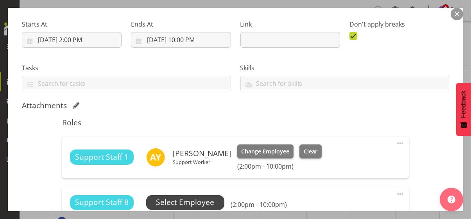
click at [203, 201] on span "Select Employee" at bounding box center [185, 202] width 58 height 11
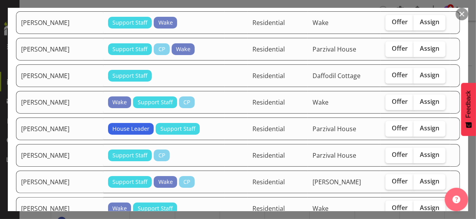
scroll to position [1445, 0]
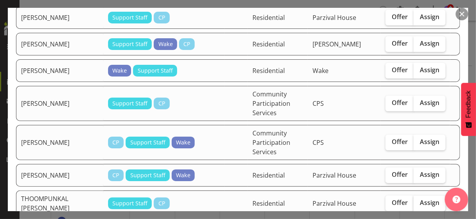
click at [420, 199] on span "Assign" at bounding box center [430, 203] width 20 height 8
click at [415, 200] on input "Assign" at bounding box center [416, 202] width 5 height 5
checkbox input "true"
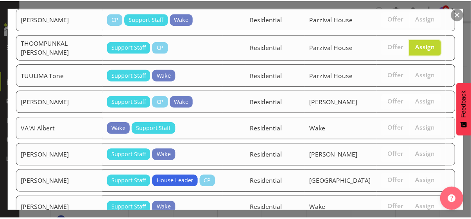
scroll to position [1667, 0]
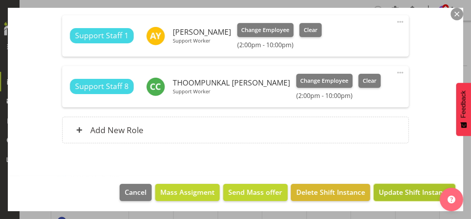
click at [399, 191] on span "Update Shift Instance" at bounding box center [413, 192] width 71 height 10
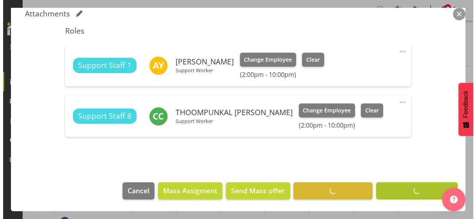
scroll to position [208, 0]
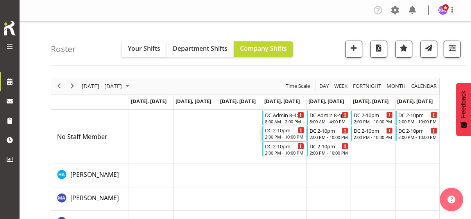
click at [283, 135] on div "2:00 PM - 10:00 PM" at bounding box center [284, 137] width 39 height 6
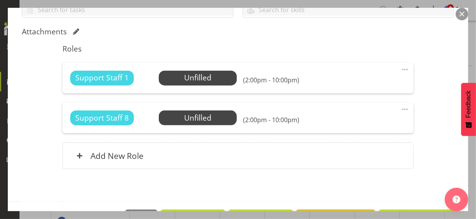
scroll to position [195, 0]
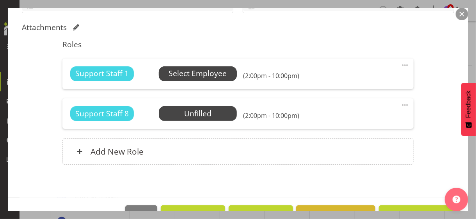
click at [193, 74] on span "Select Employee" at bounding box center [198, 73] width 58 height 11
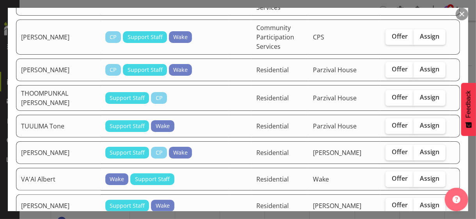
scroll to position [1718, 0]
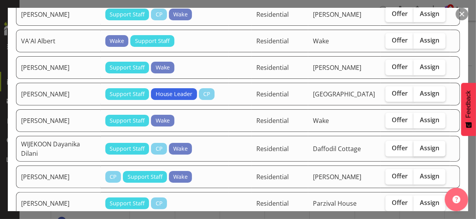
click at [425, 144] on span "Assign" at bounding box center [430, 148] width 20 height 8
click at [419, 146] on input "Assign" at bounding box center [416, 148] width 5 height 5
checkbox input "true"
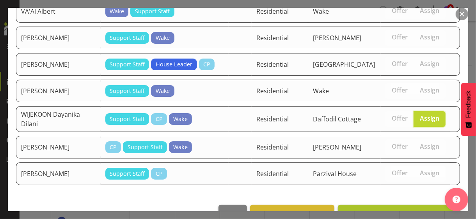
scroll to position [1757, 0]
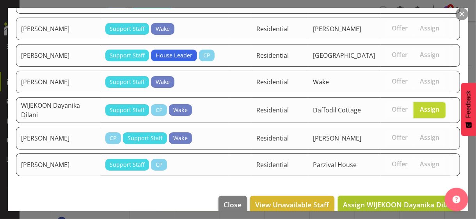
click at [406, 200] on span "Assign WIJEKOON Dayanika Dilani" at bounding box center [399, 204] width 112 height 9
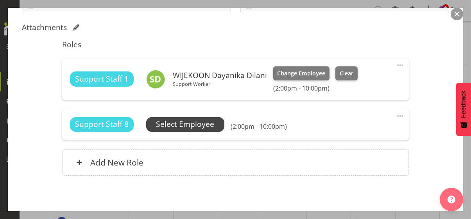
click at [187, 126] on span "Select Employee" at bounding box center [185, 124] width 58 height 11
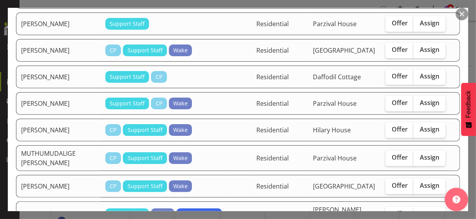
scroll to position [937, 0]
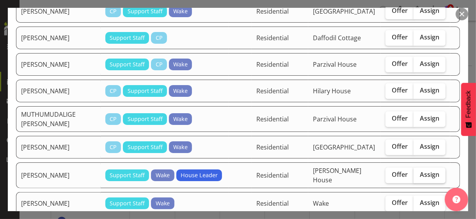
click at [427, 171] on span "Assign" at bounding box center [430, 175] width 20 height 8
click at [419, 172] on input "Assign" at bounding box center [416, 174] width 5 height 5
checkbox input "true"
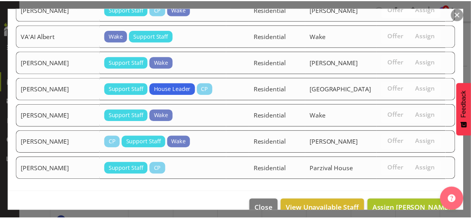
scroll to position [1728, 0]
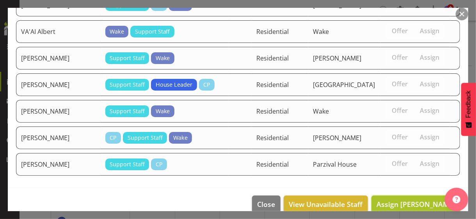
click at [411, 200] on span "Assign [PERSON_NAME]" at bounding box center [416, 204] width 79 height 9
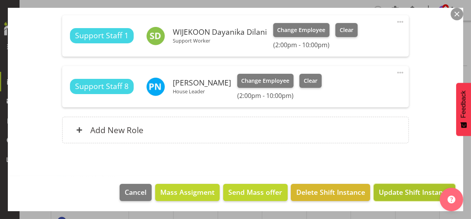
click at [407, 188] on span "Update Shift Instance" at bounding box center [413, 192] width 71 height 10
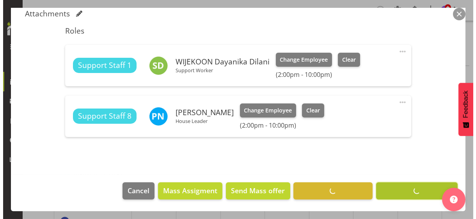
scroll to position [208, 0]
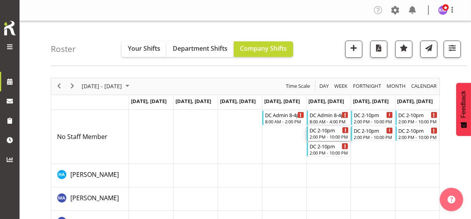
click at [327, 135] on div "2:00 PM - 10:00 PM" at bounding box center [328, 137] width 39 height 6
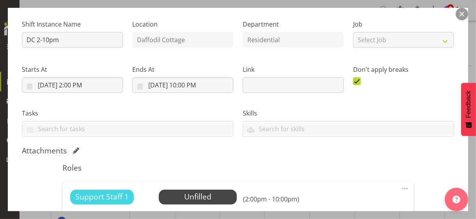
scroll to position [117, 0]
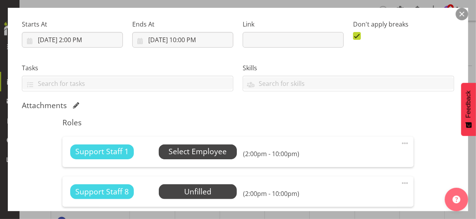
click at [200, 153] on span "Select Employee" at bounding box center [198, 151] width 58 height 11
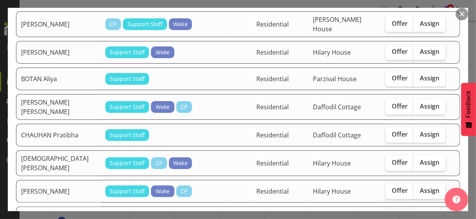
scroll to position [351, 0]
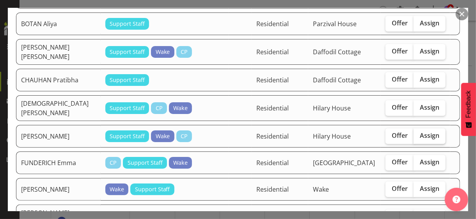
click at [420, 132] on span "Assign" at bounding box center [430, 136] width 20 height 8
click at [419, 133] on input "Assign" at bounding box center [416, 135] width 5 height 5
checkbox input "true"
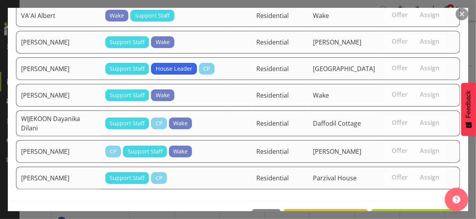
scroll to position [1757, 0]
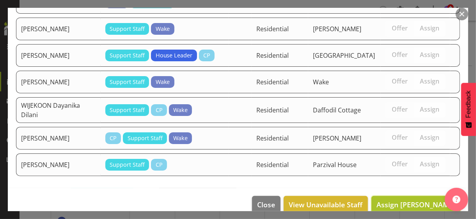
click at [405, 200] on span "Assign [PERSON_NAME]" at bounding box center [416, 204] width 79 height 9
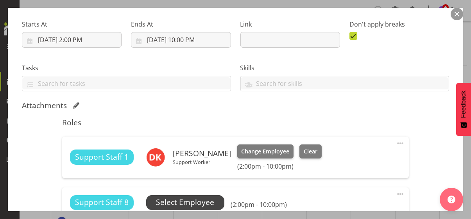
click at [196, 202] on span "Select Employee" at bounding box center [185, 202] width 58 height 11
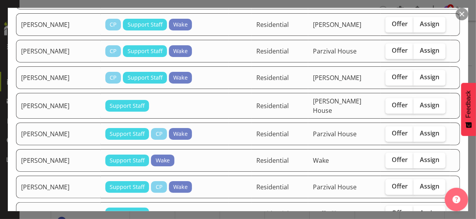
scroll to position [1211, 0]
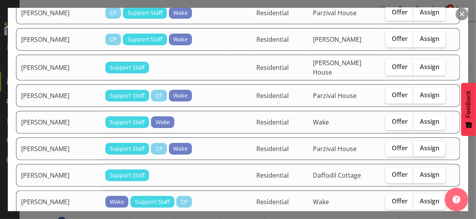
click at [423, 144] on span "Assign" at bounding box center [430, 148] width 20 height 8
click at [419, 146] on input "Assign" at bounding box center [416, 148] width 5 height 5
checkbox input "true"
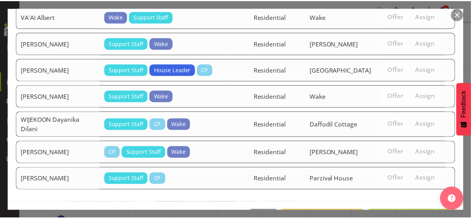
scroll to position [1731, 0]
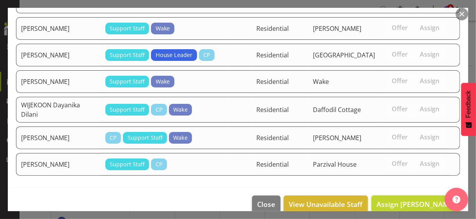
click at [407, 200] on span "Assign [PERSON_NAME]" at bounding box center [416, 204] width 79 height 9
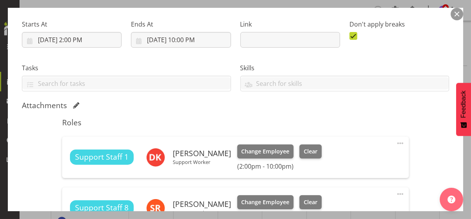
scroll to position [239, 0]
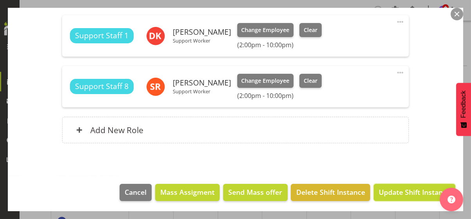
click at [407, 191] on span "Update Shift Instance" at bounding box center [413, 192] width 71 height 10
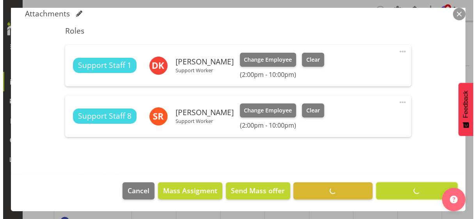
scroll to position [208, 0]
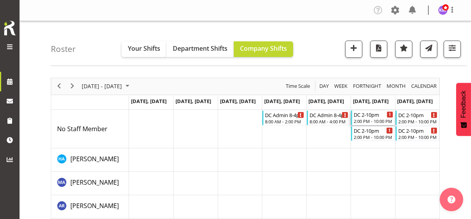
click at [373, 120] on div "2:00 PM - 10:00 PM" at bounding box center [372, 121] width 39 height 6
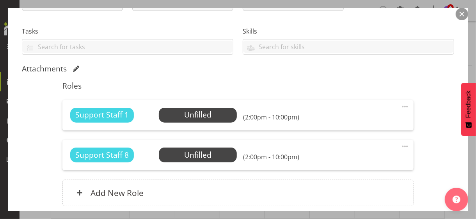
scroll to position [156, 0]
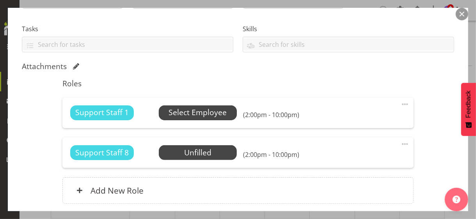
click at [197, 114] on span "Select Employee" at bounding box center [198, 112] width 58 height 11
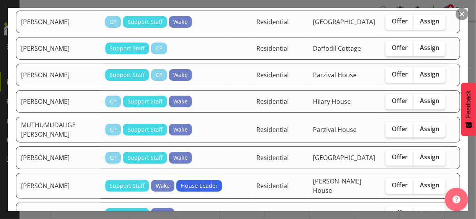
scroll to position [1054, 0]
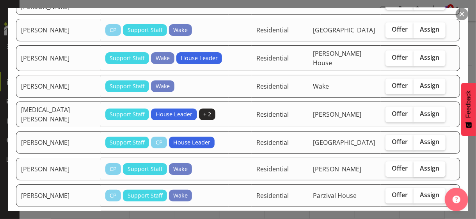
click at [420, 164] on span "Assign" at bounding box center [430, 168] width 20 height 8
click at [419, 166] on input "Assign" at bounding box center [416, 168] width 5 height 5
checkbox input "true"
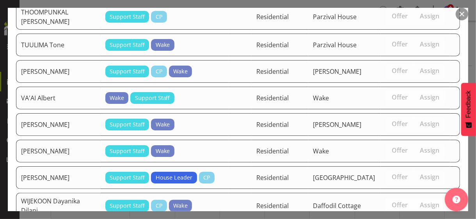
scroll to position [1757, 0]
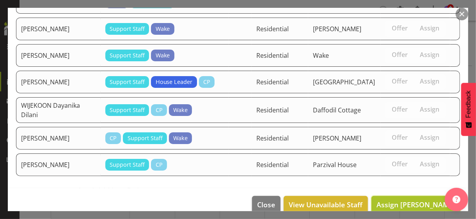
click at [395, 200] on span "Assign [PERSON_NAME]" at bounding box center [416, 204] width 79 height 9
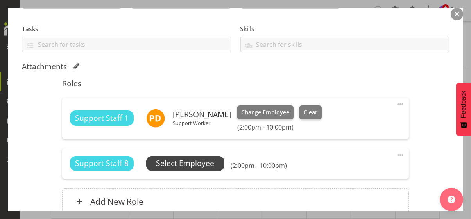
click at [193, 166] on span "Select Employee" at bounding box center [185, 163] width 58 height 11
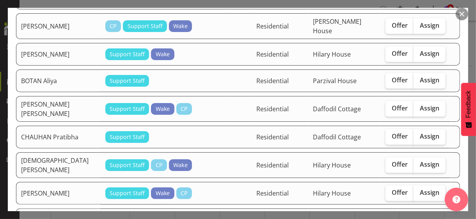
scroll to position [312, 0]
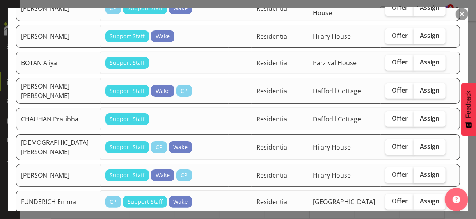
drag, startPoint x: 430, startPoint y: 159, endPoint x: 425, endPoint y: 159, distance: 4.7
click at [429, 168] on label "Assign" at bounding box center [430, 176] width 32 height 16
click at [419, 172] on input "Assign" at bounding box center [416, 174] width 5 height 5
checkbox input "true"
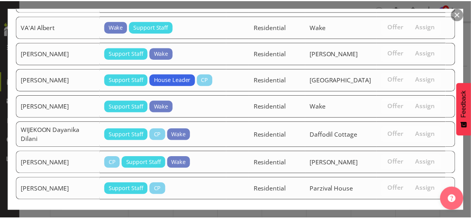
scroll to position [1728, 0]
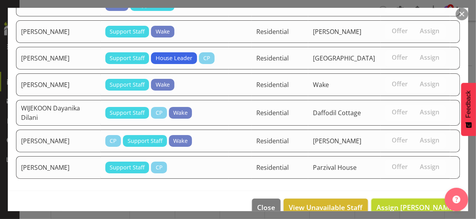
click at [407, 203] on span "Assign [PERSON_NAME]" at bounding box center [416, 207] width 79 height 9
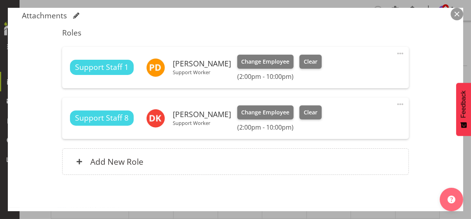
scroll to position [239, 0]
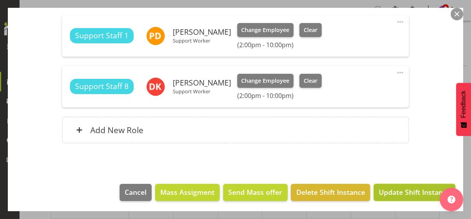
click at [408, 190] on span "Update Shift Instance" at bounding box center [413, 192] width 71 height 10
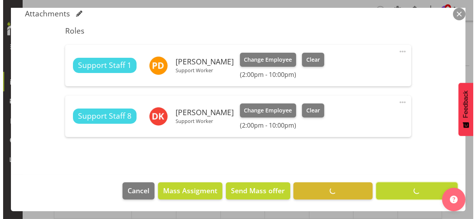
scroll to position [208, 0]
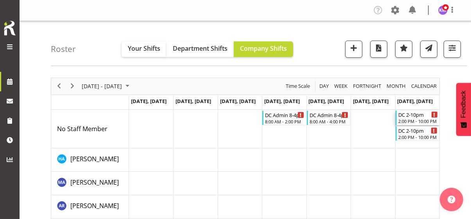
click at [417, 119] on div "2:00 PM - 10:00 PM" at bounding box center [417, 121] width 39 height 6
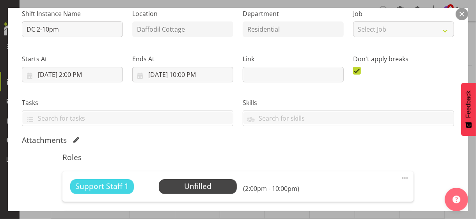
scroll to position [156, 0]
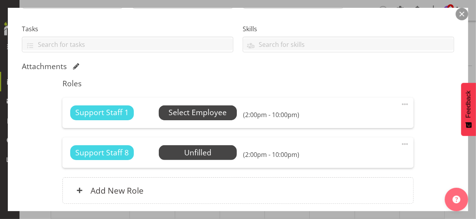
click at [194, 113] on span "Select Employee" at bounding box center [198, 112] width 58 height 11
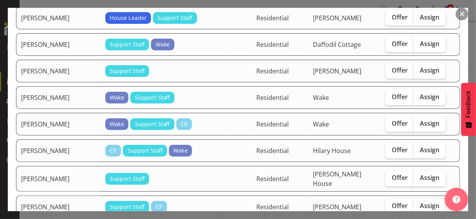
scroll to position [586, 0]
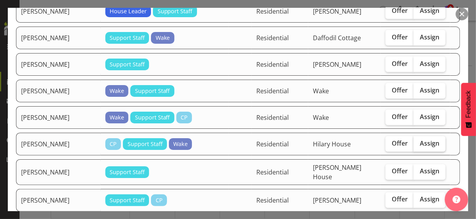
click at [419, 137] on label "Assign" at bounding box center [430, 144] width 32 height 16
click at [419, 141] on input "Assign" at bounding box center [416, 143] width 5 height 5
checkbox input "true"
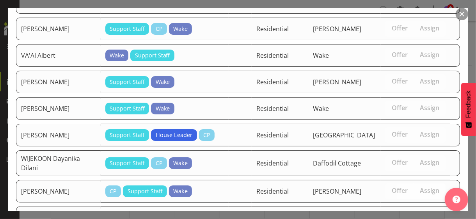
scroll to position [1757, 0]
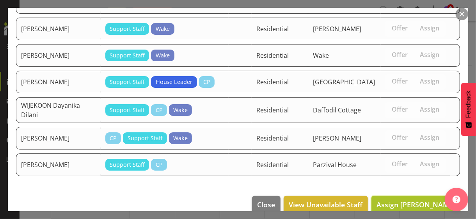
click at [405, 200] on span "Assign [PERSON_NAME]" at bounding box center [416, 204] width 79 height 9
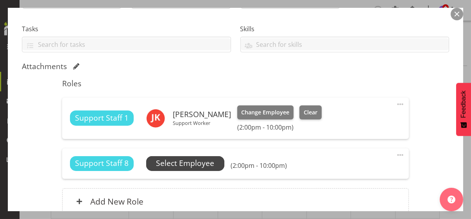
click at [205, 164] on span "Select Employee" at bounding box center [185, 163] width 58 height 11
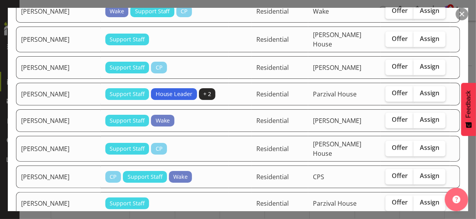
scroll to position [703, 0]
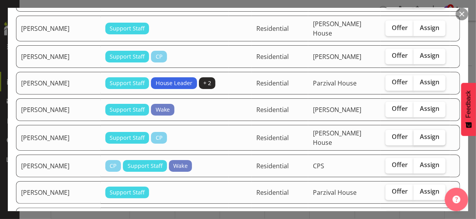
click at [427, 133] on span "Assign" at bounding box center [430, 137] width 20 height 8
click at [419, 135] on input "Assign" at bounding box center [416, 137] width 5 height 5
checkbox input "true"
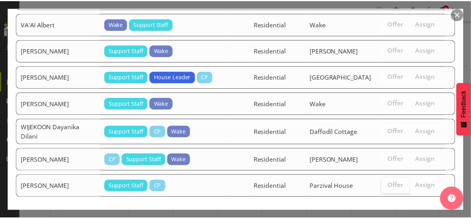
scroll to position [1731, 0]
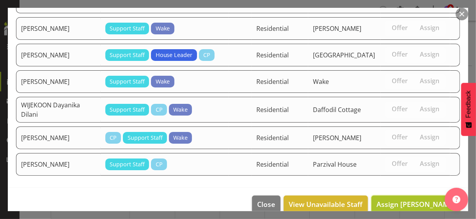
click at [404, 200] on span "Assign [PERSON_NAME]" at bounding box center [416, 204] width 79 height 9
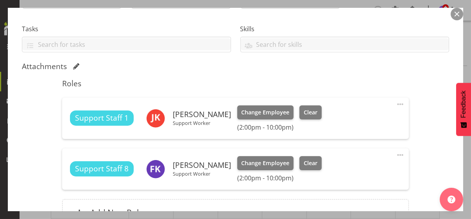
click at [429, 159] on div "Shift Instance Name DC 2-10pm Location [GEOGRAPHIC_DATA] Cottage Department Res…" at bounding box center [235, 82] width 427 height 306
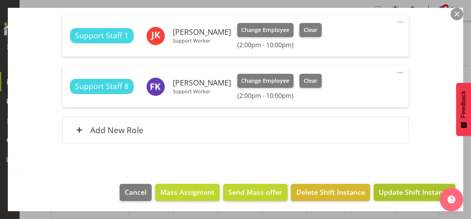
drag, startPoint x: 404, startPoint y: 191, endPoint x: 466, endPoint y: 166, distance: 66.6
click at [404, 191] on span "Update Shift Instance" at bounding box center [413, 192] width 71 height 10
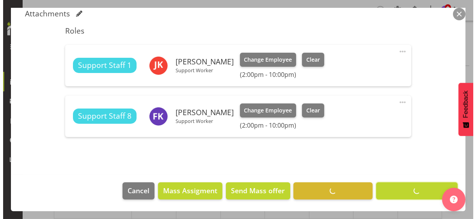
scroll to position [208, 0]
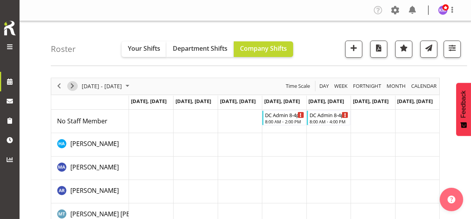
click at [73, 87] on span "Next" at bounding box center [72, 86] width 9 height 10
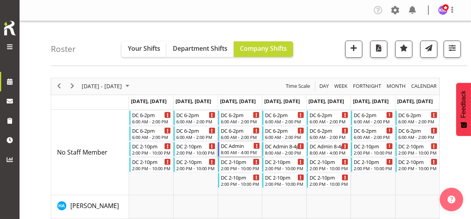
click at [238, 150] on div "8:00 AM - 4:00 PM" at bounding box center [240, 152] width 39 height 6
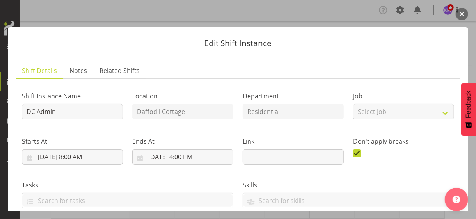
scroll to position [177, 0]
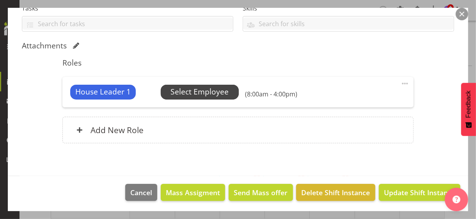
click at [193, 95] on span "Select Employee" at bounding box center [200, 91] width 58 height 11
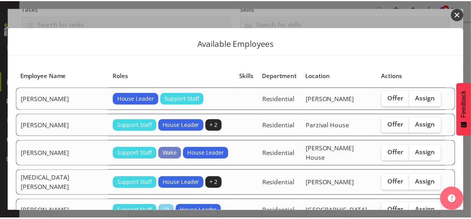
scroll to position [102, 0]
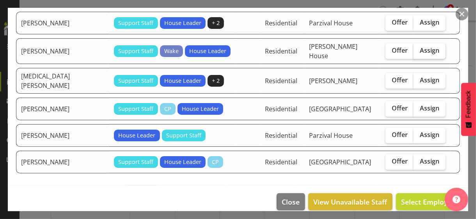
click at [420, 46] on span "Assign" at bounding box center [430, 50] width 20 height 8
click at [417, 48] on input "Assign" at bounding box center [416, 50] width 5 height 5
checkbox input "true"
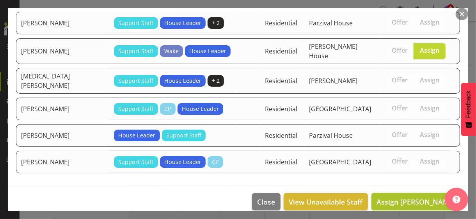
click at [402, 197] on span "Assign [PERSON_NAME]" at bounding box center [416, 201] width 79 height 9
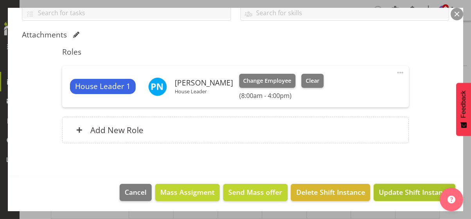
click at [403, 191] on span "Update Shift Instance" at bounding box center [413, 192] width 71 height 10
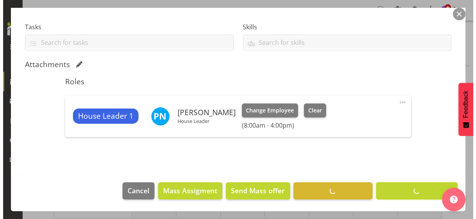
scroll to position [157, 0]
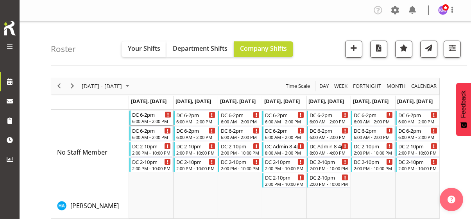
click at [152, 120] on div "6:00 AM - 2:00 PM" at bounding box center [151, 121] width 39 height 6
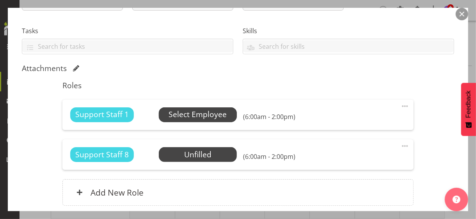
scroll to position [156, 0]
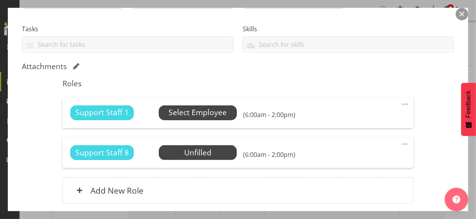
click at [178, 112] on span "Select Employee" at bounding box center [198, 112] width 58 height 11
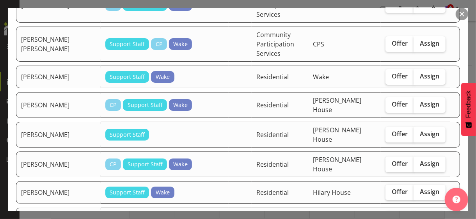
scroll to position [234, 0]
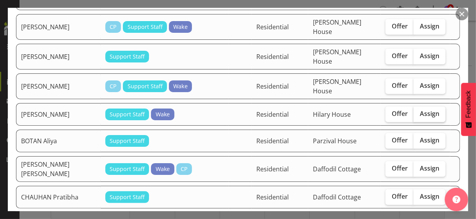
click at [422, 110] on span "Assign" at bounding box center [430, 114] width 20 height 8
click at [419, 111] on input "Assign" at bounding box center [416, 113] width 5 height 5
checkbox input "true"
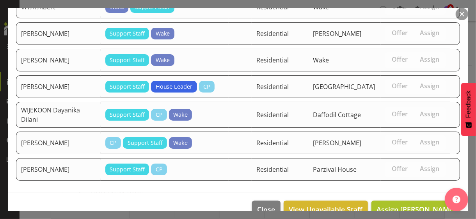
scroll to position [1757, 0]
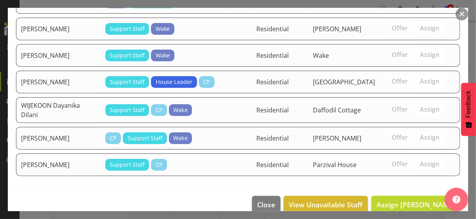
drag, startPoint x: 407, startPoint y: 191, endPoint x: 383, endPoint y: 186, distance: 23.4
click at [405, 200] on span "Assign [PERSON_NAME]" at bounding box center [416, 204] width 79 height 9
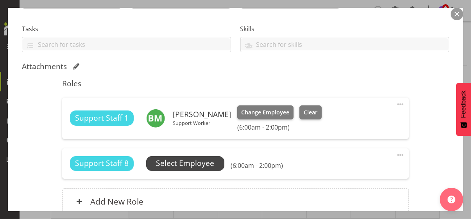
click at [203, 165] on span "Select Employee" at bounding box center [185, 163] width 58 height 11
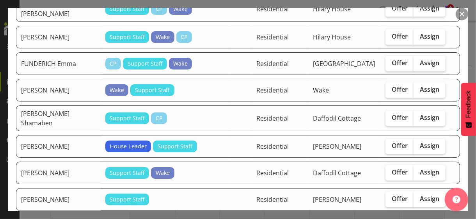
scroll to position [430, 0]
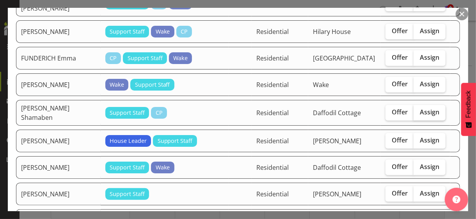
click at [420, 108] on span "Assign" at bounding box center [430, 112] width 20 height 8
click at [419, 110] on input "Assign" at bounding box center [416, 112] width 5 height 5
checkbox input "true"
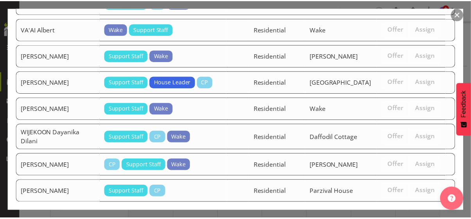
scroll to position [1731, 0]
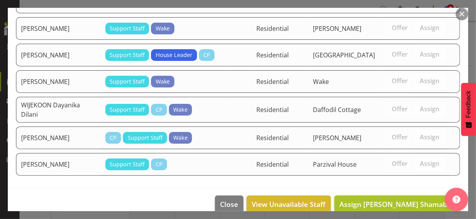
click at [403, 200] on span "Assign [PERSON_NAME] Shamaben" at bounding box center [398, 204] width 116 height 9
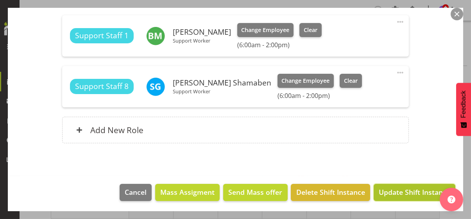
click at [403, 191] on span "Update Shift Instance" at bounding box center [413, 192] width 71 height 10
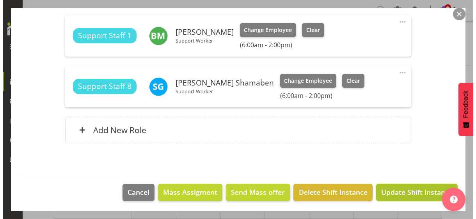
scroll to position [208, 0]
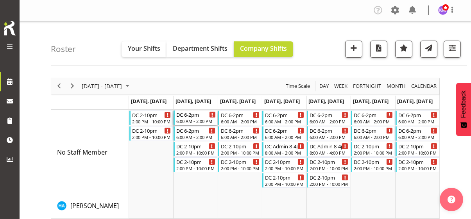
click at [189, 120] on div "6:00 AM - 2:00 PM" at bounding box center [195, 121] width 39 height 6
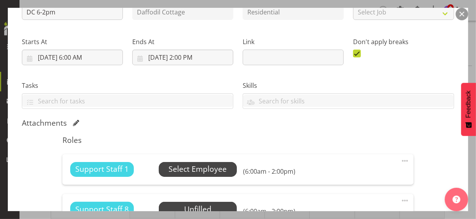
scroll to position [156, 0]
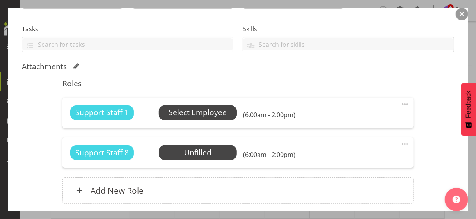
click at [188, 114] on span "Select Employee" at bounding box center [198, 112] width 58 height 11
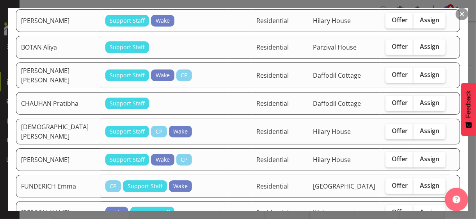
scroll to position [351, 0]
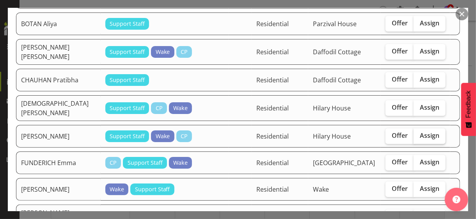
click at [422, 132] on span "Assign" at bounding box center [430, 136] width 20 height 8
click at [419, 133] on input "Assign" at bounding box center [416, 135] width 5 height 5
checkbox input "true"
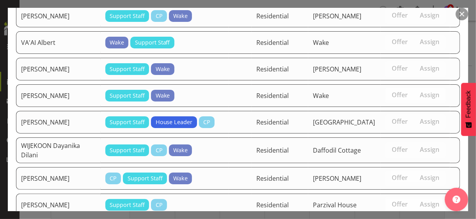
scroll to position [1757, 0]
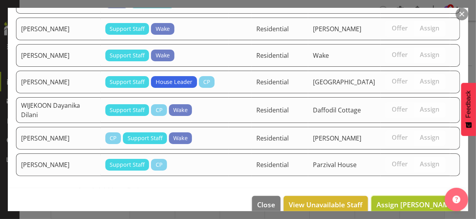
click at [410, 200] on span "Assign [PERSON_NAME]" at bounding box center [416, 204] width 79 height 9
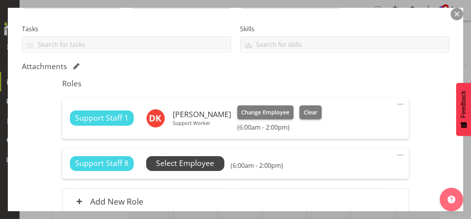
click at [207, 163] on span "Select Employee" at bounding box center [185, 163] width 58 height 11
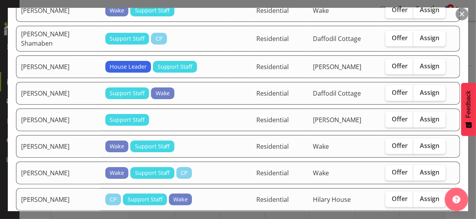
scroll to position [508, 0]
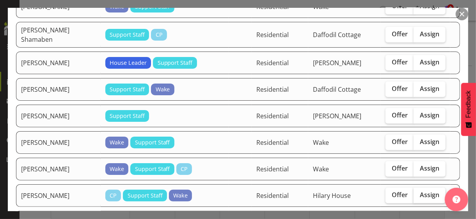
click at [420, 191] on span "Assign" at bounding box center [430, 195] width 20 height 8
click at [419, 193] on input "Assign" at bounding box center [416, 195] width 5 height 5
checkbox input "true"
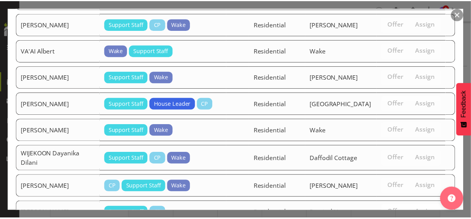
scroll to position [1731, 0]
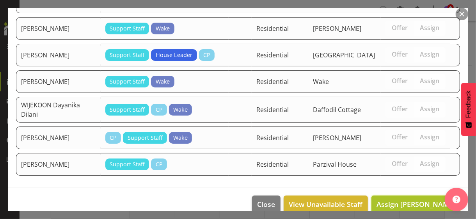
click at [404, 200] on span "Assign [PERSON_NAME]" at bounding box center [416, 204] width 79 height 9
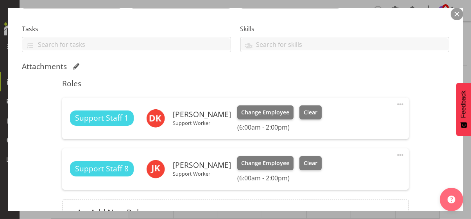
click at [416, 105] on div "Shift Instance Name DC 6-2pm Location [GEOGRAPHIC_DATA] Cottage Department Resi…" at bounding box center [235, 82] width 427 height 306
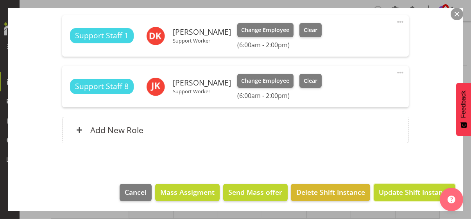
click at [403, 193] on span "Update Shift Instance" at bounding box center [413, 192] width 71 height 10
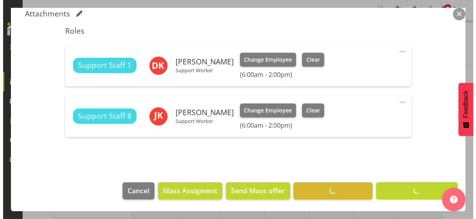
scroll to position [208, 0]
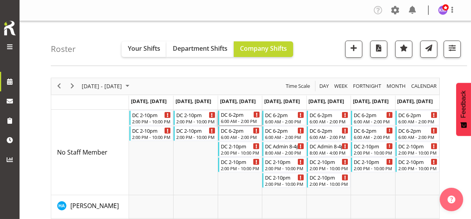
click at [242, 120] on div "6:00 AM - 2:00 PM" at bounding box center [240, 121] width 39 height 6
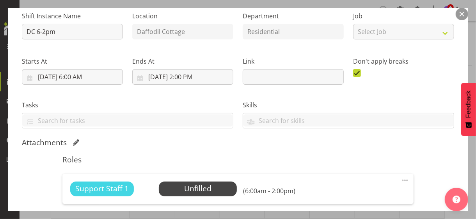
scroll to position [156, 0]
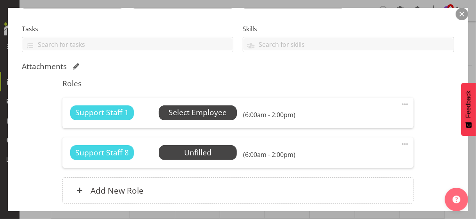
click at [196, 112] on span "Select Employee" at bounding box center [198, 112] width 58 height 11
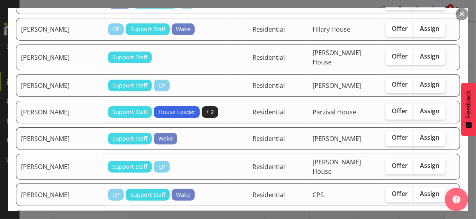
scroll to position [703, 0]
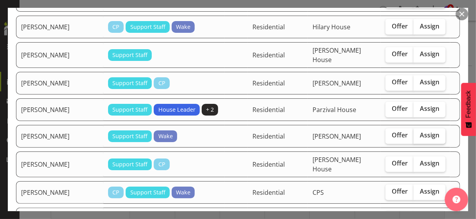
click at [420, 132] on span "Assign" at bounding box center [430, 136] width 20 height 8
click at [416, 133] on input "Assign" at bounding box center [416, 135] width 5 height 5
checkbox input "true"
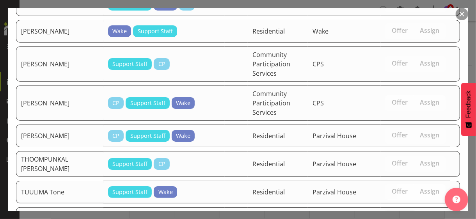
scroll to position [1693, 0]
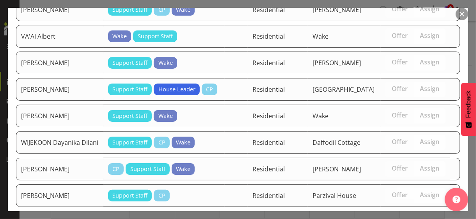
drag, startPoint x: 408, startPoint y: 190, endPoint x: 469, endPoint y: 159, distance: 67.8
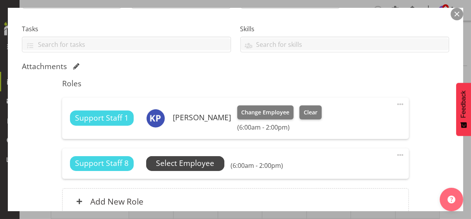
click at [190, 164] on span "Select Employee" at bounding box center [185, 163] width 58 height 11
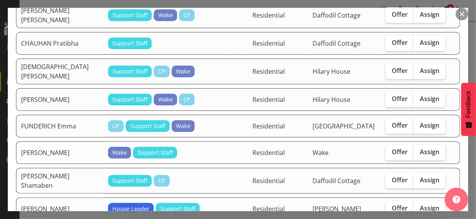
scroll to position [391, 0]
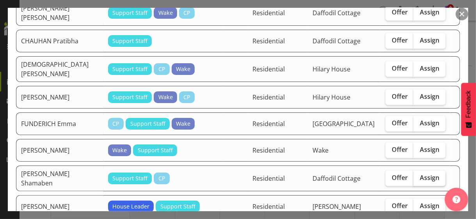
click at [424, 174] on span "Assign" at bounding box center [430, 178] width 20 height 8
click at [419, 175] on input "Assign" at bounding box center [416, 177] width 5 height 5
checkbox input "true"
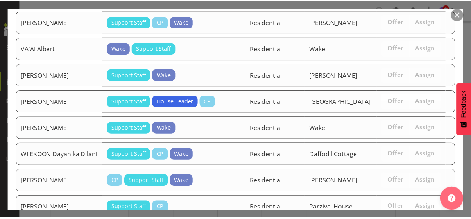
scroll to position [1664, 0]
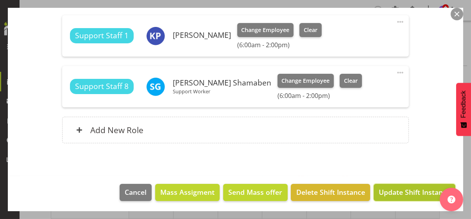
click at [409, 193] on span "Update Shift Instance" at bounding box center [413, 192] width 71 height 10
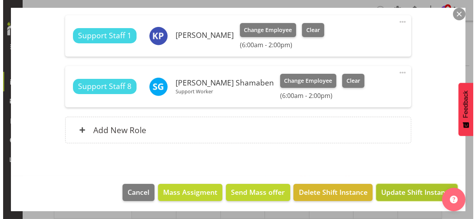
scroll to position [208, 0]
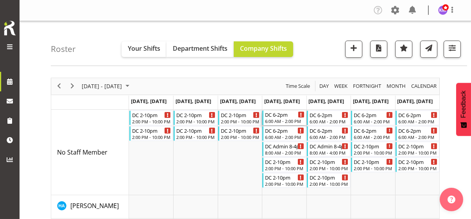
click at [288, 118] on div "6:00 AM - 2:00 PM" at bounding box center [284, 121] width 39 height 6
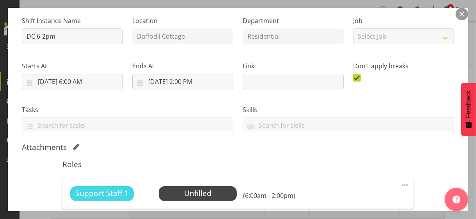
scroll to position [156, 0]
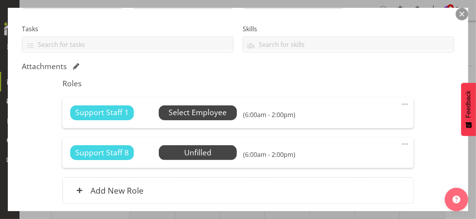
click at [194, 113] on span "Select Employee" at bounding box center [198, 112] width 58 height 11
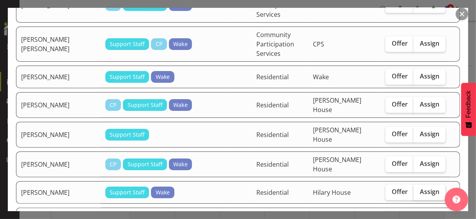
click at [426, 188] on span "Assign" at bounding box center [430, 192] width 20 height 8
click at [419, 189] on input "Assign" at bounding box center [416, 191] width 5 height 5
checkbox input "true"
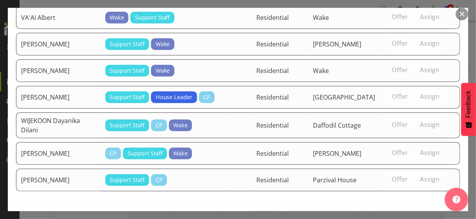
scroll to position [1757, 0]
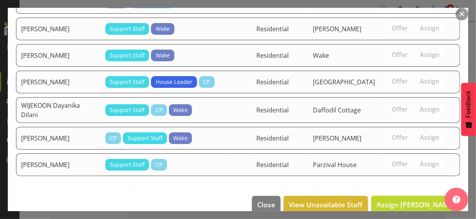
drag, startPoint x: 412, startPoint y: 188, endPoint x: 289, endPoint y: 182, distance: 123.1
click at [412, 200] on span "Assign [PERSON_NAME]" at bounding box center [416, 204] width 79 height 9
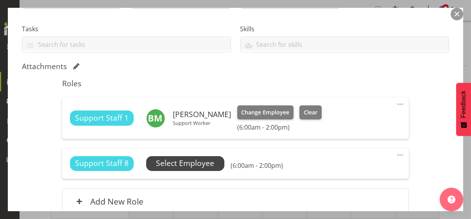
click at [195, 164] on span "Select Employee" at bounding box center [185, 163] width 58 height 11
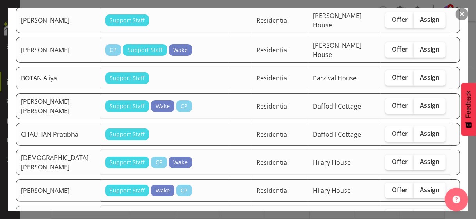
scroll to position [273, 0]
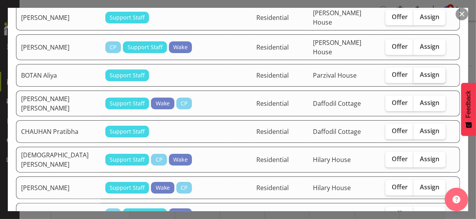
click at [423, 71] on span "Assign" at bounding box center [430, 75] width 20 height 8
click at [419, 72] on input "Assign" at bounding box center [416, 74] width 5 height 5
checkbox input "true"
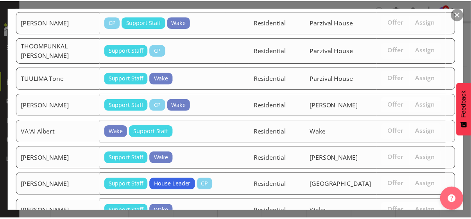
scroll to position [1731, 0]
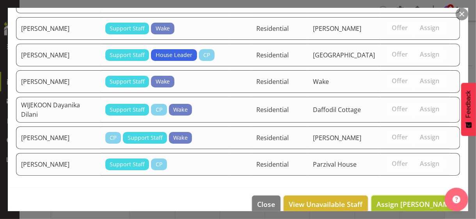
click at [415, 200] on span "Assign [PERSON_NAME]" at bounding box center [416, 204] width 79 height 9
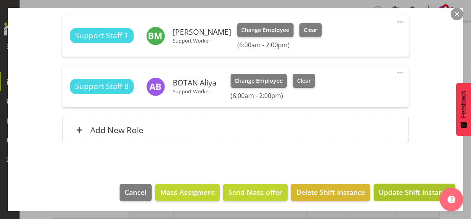
click at [414, 191] on span "Update Shift Instance" at bounding box center [413, 192] width 71 height 10
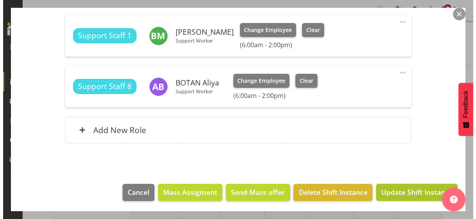
scroll to position [208, 0]
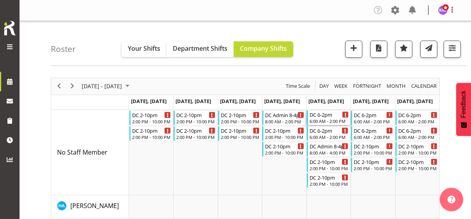
click at [325, 116] on div "DC 6-2pm" at bounding box center [328, 115] width 39 height 8
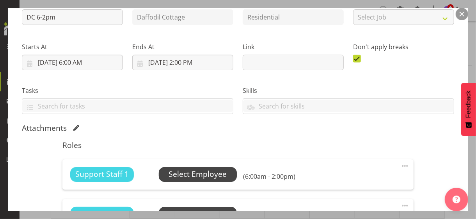
scroll to position [156, 0]
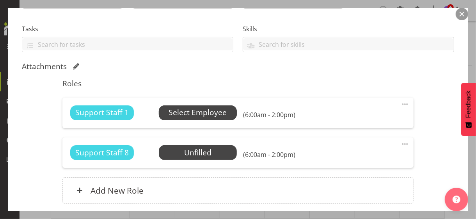
click at [195, 114] on span "Select Employee" at bounding box center [198, 112] width 58 height 11
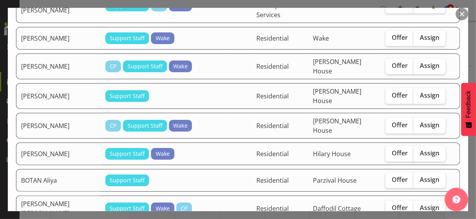
scroll to position [195, 0]
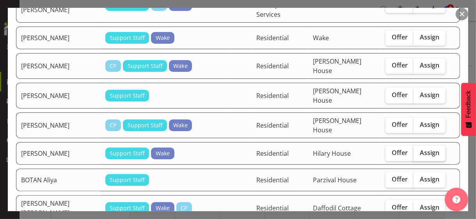
click at [423, 149] on span "Assign" at bounding box center [430, 153] width 20 height 8
click at [419, 150] on input "Assign" at bounding box center [416, 152] width 5 height 5
checkbox input "true"
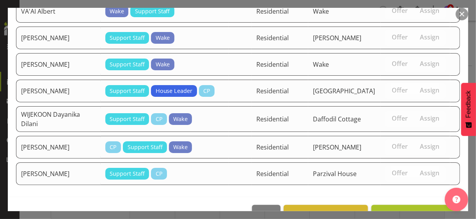
scroll to position [1757, 0]
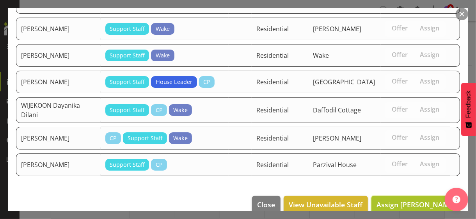
click at [416, 200] on span "Assign [PERSON_NAME]" at bounding box center [416, 204] width 79 height 9
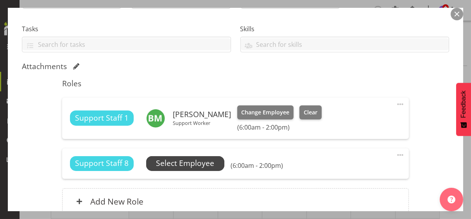
click at [199, 163] on span "Select Employee" at bounding box center [185, 163] width 58 height 11
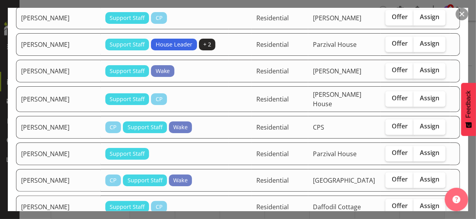
scroll to position [781, 0]
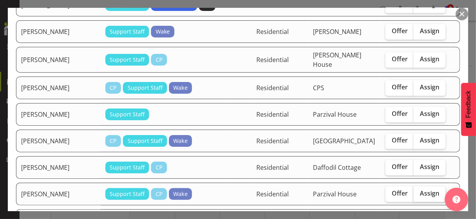
click at [420, 189] on span "Assign" at bounding box center [430, 193] width 20 height 8
click at [419, 191] on input "Assign" at bounding box center [416, 193] width 5 height 5
checkbox input "true"
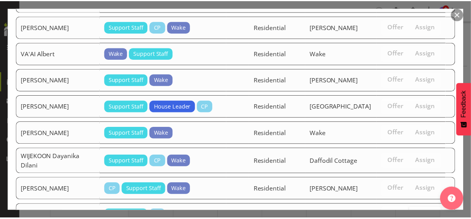
scroll to position [1731, 0]
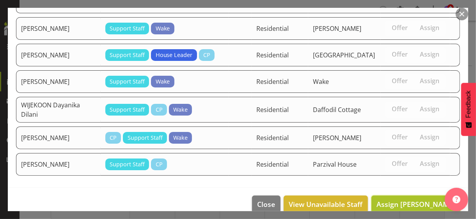
click at [417, 200] on span "Assign [PERSON_NAME]" at bounding box center [416, 204] width 79 height 9
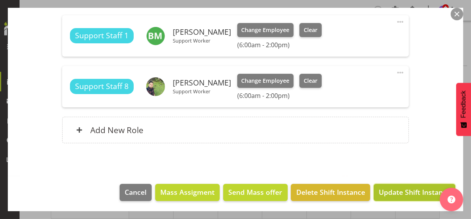
click at [413, 190] on span "Update Shift Instance" at bounding box center [413, 192] width 71 height 10
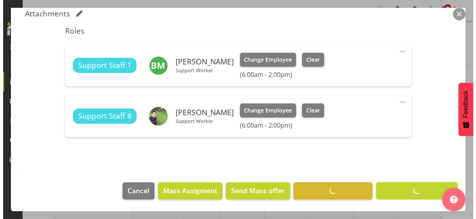
scroll to position [208, 0]
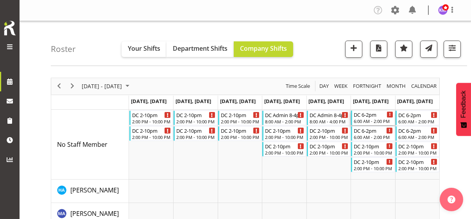
click at [374, 118] on div "6:00 AM - 2:00 PM" at bounding box center [372, 121] width 39 height 6
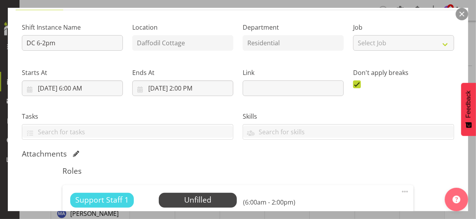
scroll to position [117, 0]
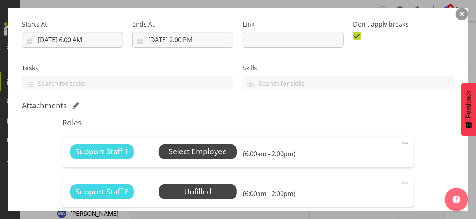
click at [195, 150] on span "Select Employee" at bounding box center [198, 151] width 58 height 11
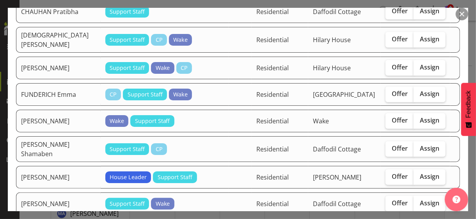
scroll to position [430, 0]
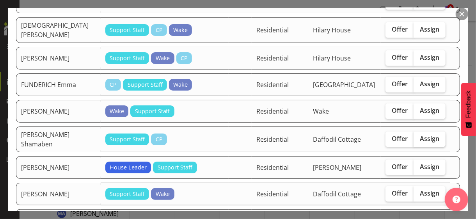
click at [421, 135] on span "Assign" at bounding box center [430, 139] width 20 height 8
click at [419, 136] on input "Assign" at bounding box center [416, 138] width 5 height 5
checkbox input "true"
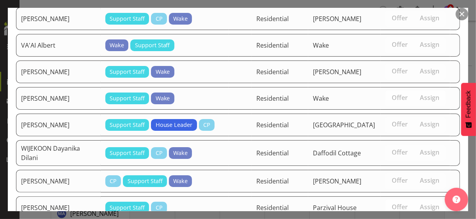
scroll to position [1757, 0]
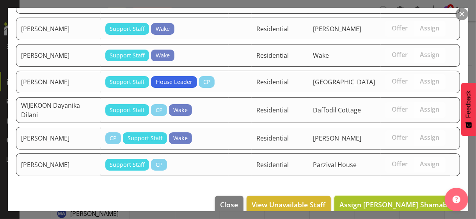
click at [422, 200] on span "Assign [PERSON_NAME] Shamaben" at bounding box center [398, 204] width 116 height 9
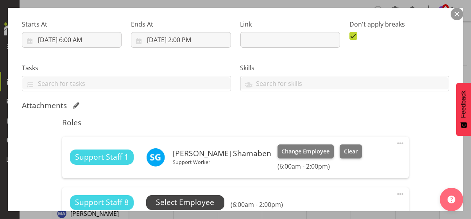
click at [194, 201] on span "Select Employee" at bounding box center [185, 202] width 58 height 11
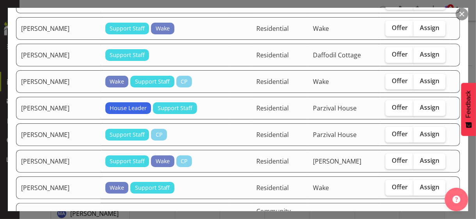
scroll to position [1484, 0]
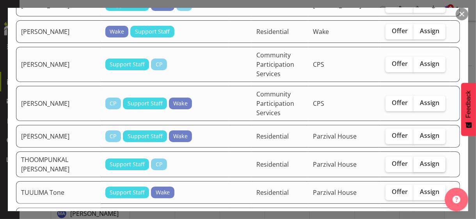
click at [426, 160] on span "Assign" at bounding box center [430, 164] width 20 height 8
click at [419, 161] on input "Assign" at bounding box center [416, 163] width 5 height 5
checkbox input "true"
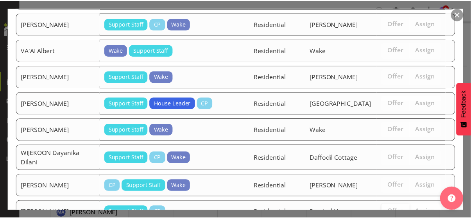
scroll to position [1728, 0]
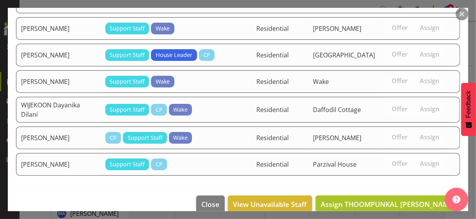
click at [407, 200] on span "Assign THOOMPUNKAL [PERSON_NAME]" at bounding box center [388, 204] width 135 height 9
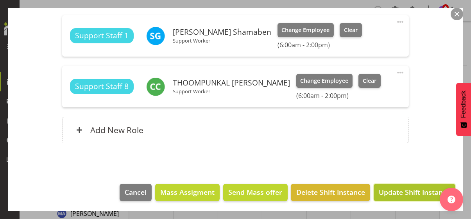
click at [405, 190] on span "Update Shift Instance" at bounding box center [413, 192] width 71 height 10
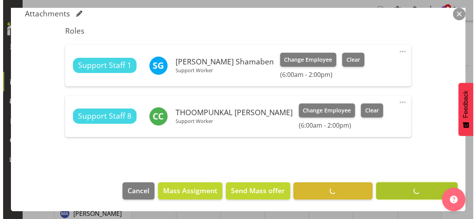
scroll to position [208, 0]
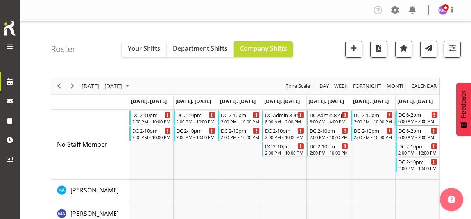
click at [418, 118] on div "6:00 AM - 2:00 PM" at bounding box center [417, 121] width 39 height 6
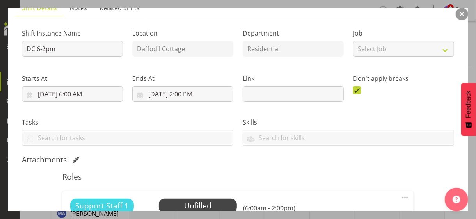
scroll to position [117, 0]
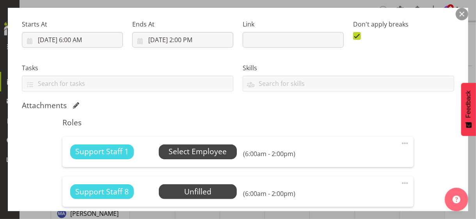
click at [214, 153] on span "Select Employee" at bounding box center [198, 151] width 58 height 11
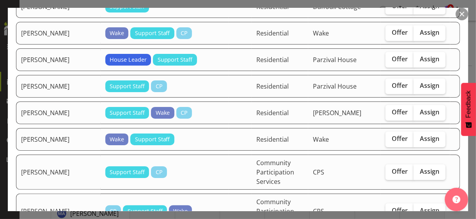
scroll to position [1679, 0]
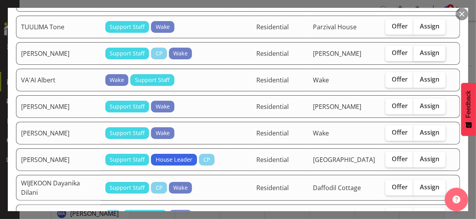
click at [426, 49] on span "Assign" at bounding box center [430, 53] width 20 height 8
click at [419, 50] on input "Assign" at bounding box center [416, 52] width 5 height 5
checkbox input "true"
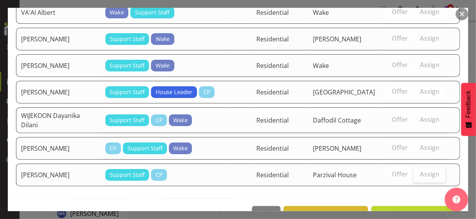
scroll to position [1757, 0]
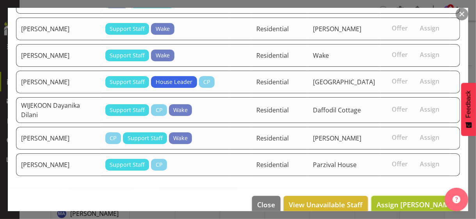
click at [414, 200] on span "Assign [PERSON_NAME]" at bounding box center [416, 204] width 79 height 9
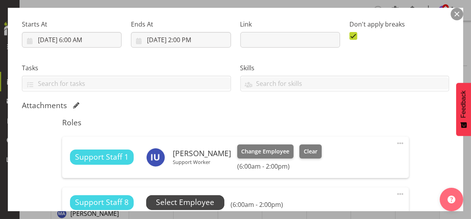
click at [192, 201] on span "Select Employee" at bounding box center [185, 202] width 58 height 11
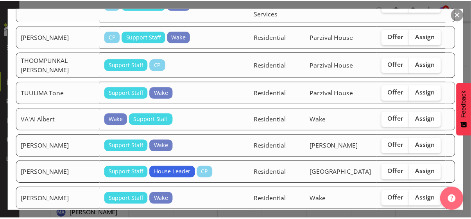
scroll to position [1731, 0]
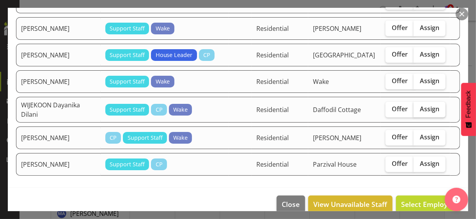
click at [423, 102] on label "Assign" at bounding box center [430, 110] width 32 height 16
click at [419, 107] on input "Assign" at bounding box center [416, 109] width 5 height 5
checkbox input "true"
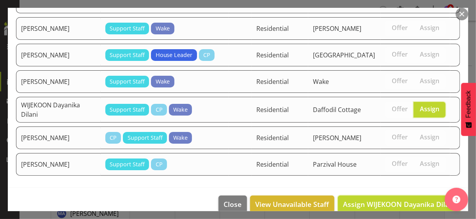
click at [416, 200] on span "Assign WIJEKOON Dayanika Dilani" at bounding box center [399, 204] width 112 height 9
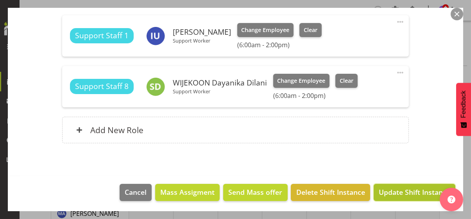
click at [414, 189] on span "Update Shift Instance" at bounding box center [413, 192] width 71 height 10
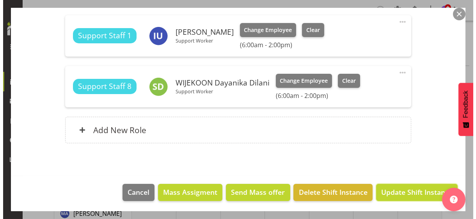
scroll to position [208, 0]
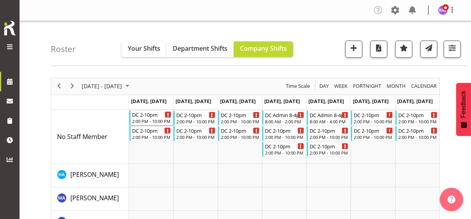
click at [149, 119] on div "2:00 PM - 10:00 PM" at bounding box center [151, 121] width 39 height 6
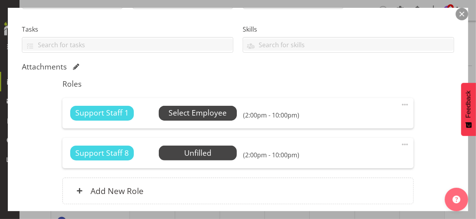
scroll to position [156, 0]
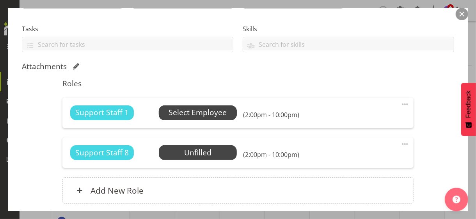
click at [180, 112] on span "Select Employee" at bounding box center [198, 112] width 58 height 11
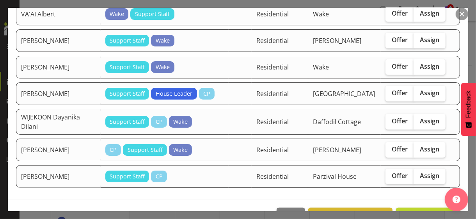
scroll to position [1757, 0]
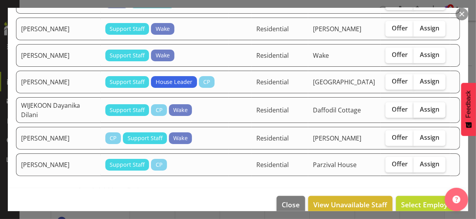
click at [432, 105] on span "Assign" at bounding box center [430, 109] width 20 height 8
click at [419, 107] on input "Assign" at bounding box center [416, 109] width 5 height 5
checkbox input "true"
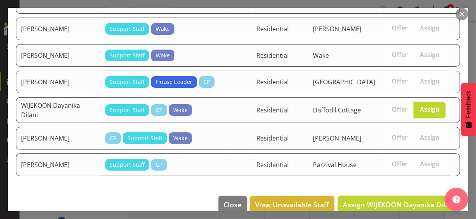
click at [407, 200] on span "Assign WIJEKOON Dayanika Dilani" at bounding box center [399, 204] width 112 height 9
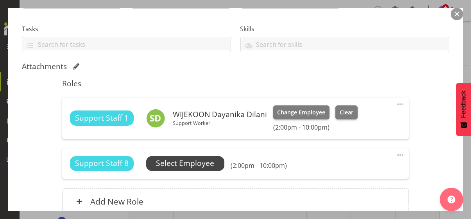
click at [187, 168] on span "Select Employee" at bounding box center [185, 163] width 58 height 11
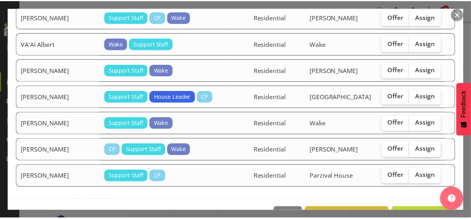
scroll to position [1728, 0]
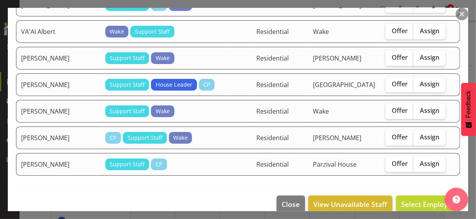
click at [426, 133] on span "Assign" at bounding box center [430, 137] width 20 height 8
click at [419, 135] on input "Assign" at bounding box center [416, 137] width 5 height 5
checkbox input "true"
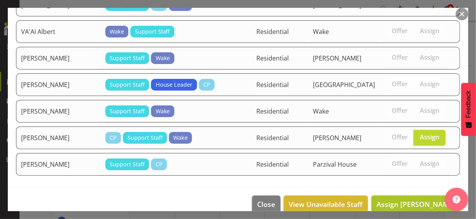
click at [421, 200] on span "Assign [PERSON_NAME]" at bounding box center [416, 204] width 79 height 9
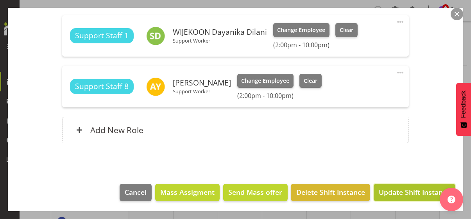
click at [412, 193] on span "Update Shift Instance" at bounding box center [413, 192] width 71 height 10
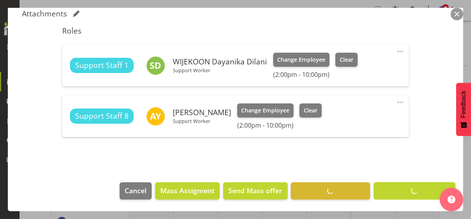
scroll to position [208, 0]
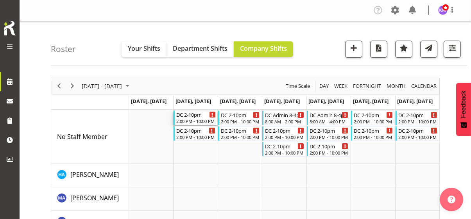
click at [200, 117] on div "DC 2-10pm" at bounding box center [195, 115] width 39 height 8
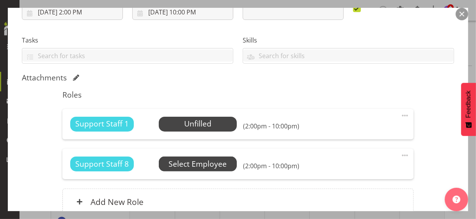
scroll to position [195, 0]
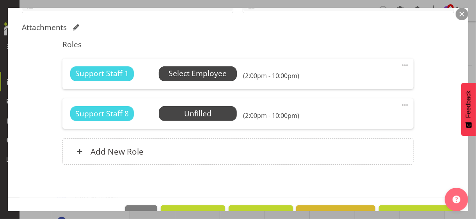
click at [196, 75] on span "Select Employee" at bounding box center [198, 73] width 58 height 11
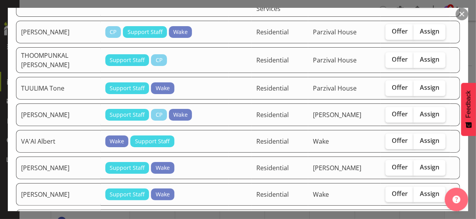
scroll to position [1601, 0]
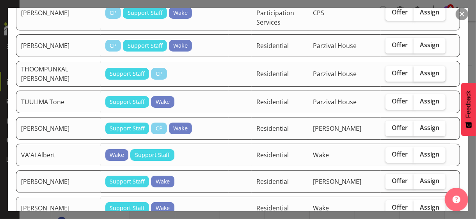
drag, startPoint x: 425, startPoint y: 66, endPoint x: 425, endPoint y: 71, distance: 5.9
click at [425, 69] on span "Assign" at bounding box center [430, 73] width 20 height 8
click at [419, 71] on input "Assign" at bounding box center [416, 73] width 5 height 5
checkbox input "true"
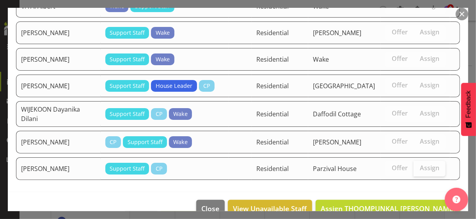
scroll to position [1757, 0]
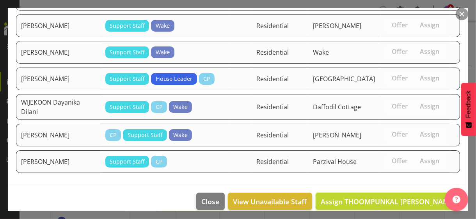
drag, startPoint x: 396, startPoint y: 191, endPoint x: 387, endPoint y: 187, distance: 9.4
click at [394, 197] on span "Assign THOOMPUNKAL [PERSON_NAME]" at bounding box center [388, 201] width 135 height 9
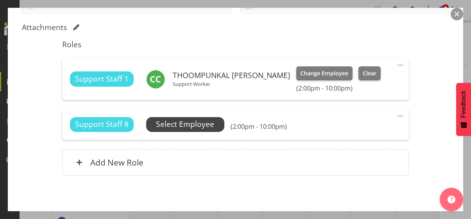
click at [190, 120] on span "Select Employee" at bounding box center [185, 124] width 58 height 11
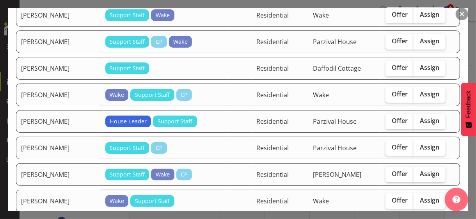
scroll to position [1367, 0]
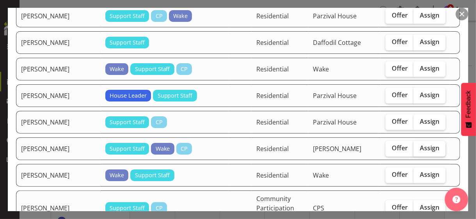
drag, startPoint x: 425, startPoint y: 143, endPoint x: 421, endPoint y: 145, distance: 4.5
click at [424, 144] on span "Assign" at bounding box center [430, 148] width 20 height 8
click at [419, 146] on input "Assign" at bounding box center [416, 148] width 5 height 5
checkbox input "true"
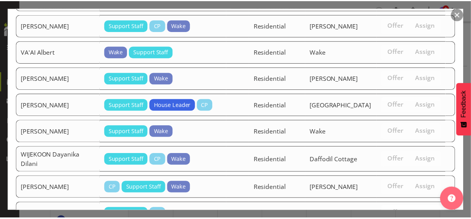
scroll to position [1728, 0]
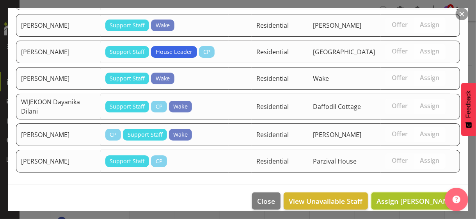
click at [402, 196] on span "Assign [PERSON_NAME]" at bounding box center [416, 200] width 79 height 9
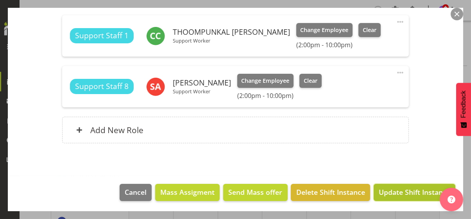
click at [405, 191] on span "Update Shift Instance" at bounding box center [413, 192] width 71 height 10
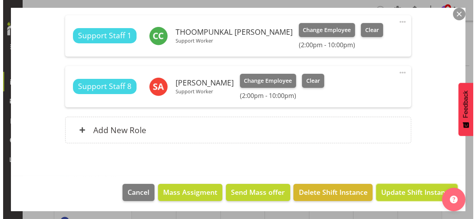
scroll to position [208, 0]
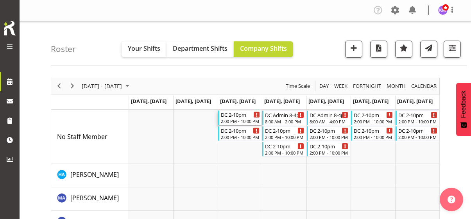
click at [237, 117] on div "DC 2-10pm" at bounding box center [240, 115] width 39 height 8
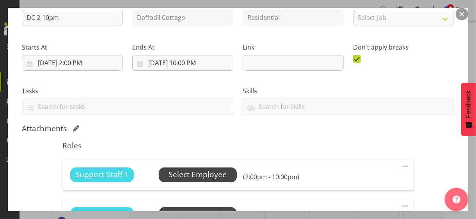
scroll to position [156, 0]
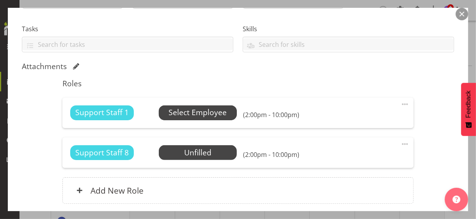
click at [195, 114] on span "Select Employee" at bounding box center [198, 112] width 58 height 11
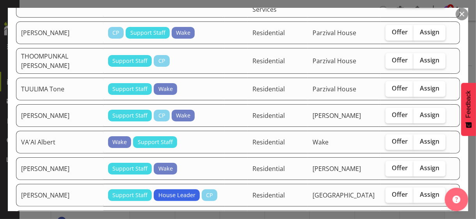
scroll to position [1679, 0]
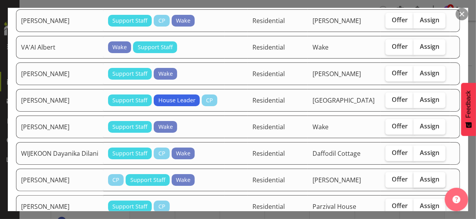
drag, startPoint x: 424, startPoint y: 142, endPoint x: 423, endPoint y: 189, distance: 47.7
click at [424, 175] on span "Assign" at bounding box center [430, 179] width 20 height 8
click at [419, 177] on input "Assign" at bounding box center [416, 179] width 5 height 5
checkbox input "true"
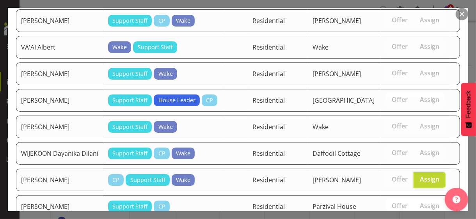
drag, startPoint x: 419, startPoint y: 202, endPoint x: 380, endPoint y: 191, distance: 40.9
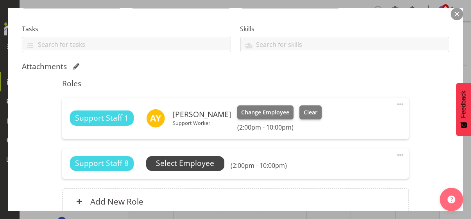
click at [214, 164] on span "Select Employee" at bounding box center [185, 163] width 58 height 11
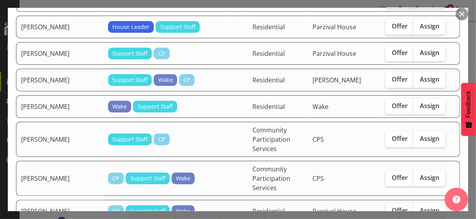
scroll to position [1445, 0]
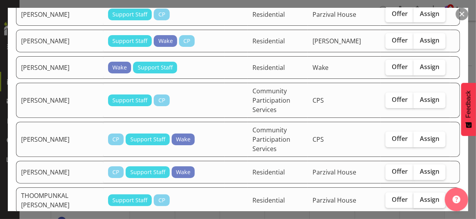
click at [427, 196] on span "Assign" at bounding box center [430, 200] width 20 height 8
click at [419, 197] on input "Assign" at bounding box center [416, 199] width 5 height 5
checkbox input "true"
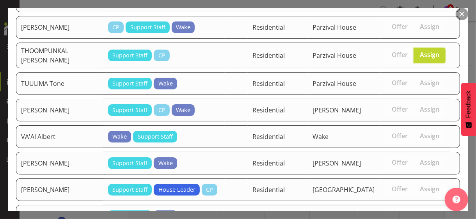
scroll to position [1667, 0]
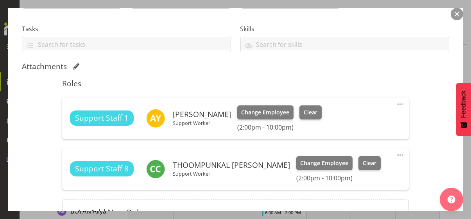
scroll to position [195, 0]
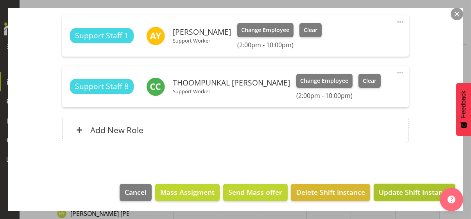
click at [406, 189] on span "Update Shift Instance" at bounding box center [413, 192] width 71 height 10
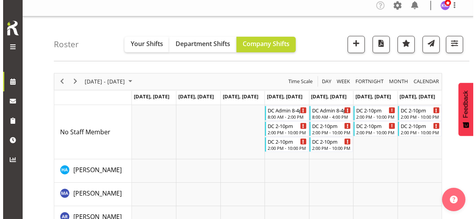
scroll to position [0, 0]
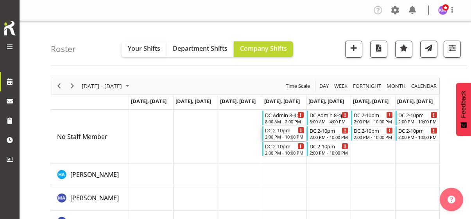
click at [281, 132] on div "DC 2-10pm" at bounding box center [284, 130] width 39 height 8
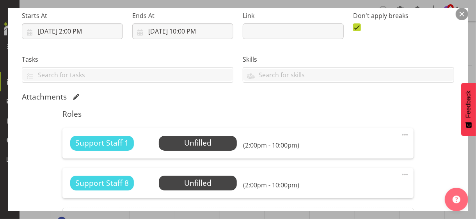
scroll to position [195, 0]
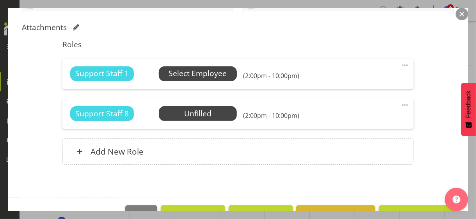
click at [193, 75] on span "Select Employee" at bounding box center [198, 73] width 58 height 11
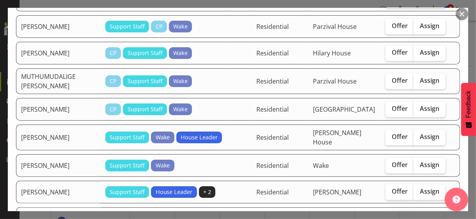
scroll to position [976, 0]
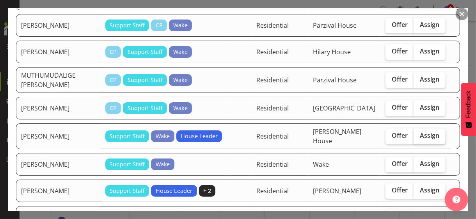
click at [421, 132] on span "Assign" at bounding box center [430, 136] width 20 height 8
click at [419, 133] on input "Assign" at bounding box center [416, 135] width 5 height 5
checkbox input "true"
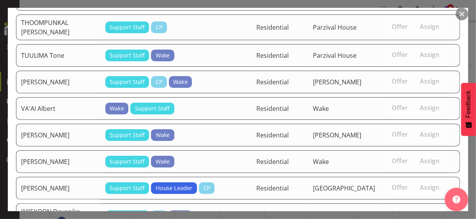
scroll to position [1757, 0]
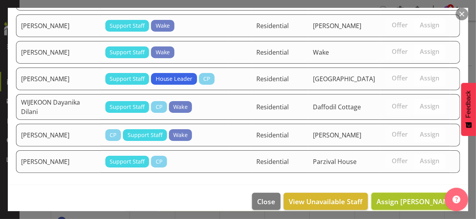
click at [406, 197] on span "Assign [PERSON_NAME]" at bounding box center [416, 201] width 79 height 9
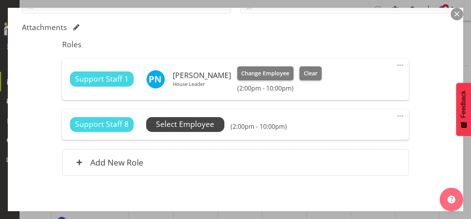
click at [196, 125] on span "Select Employee" at bounding box center [185, 124] width 58 height 11
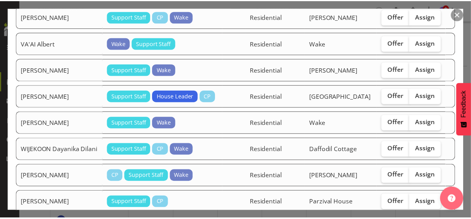
scroll to position [1693, 0]
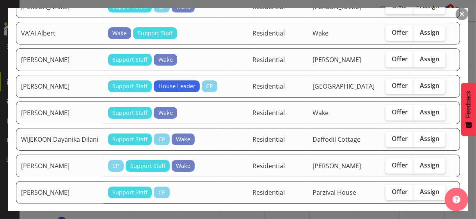
drag, startPoint x: 418, startPoint y: 100, endPoint x: 418, endPoint y: 141, distance: 41.0
click at [420, 135] on span "Assign" at bounding box center [430, 139] width 20 height 8
click at [419, 136] on input "Assign" at bounding box center [416, 138] width 5 height 5
checkbox input "true"
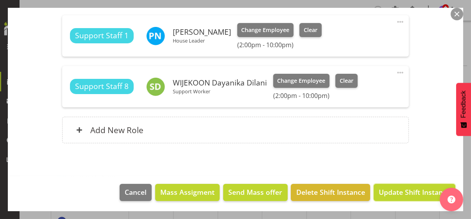
click at [412, 191] on span "Update Shift Instance" at bounding box center [413, 192] width 71 height 10
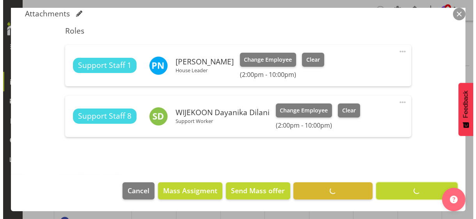
scroll to position [208, 0]
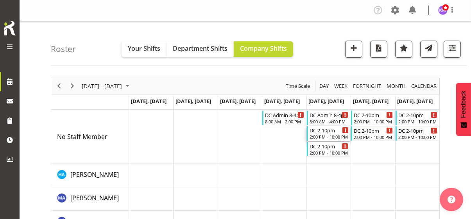
click at [327, 133] on div "DC 2-10pm 2:00 PM - 10:00 PM" at bounding box center [328, 133] width 39 height 15
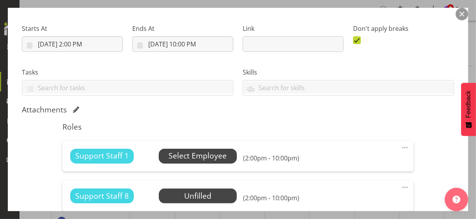
scroll to position [156, 0]
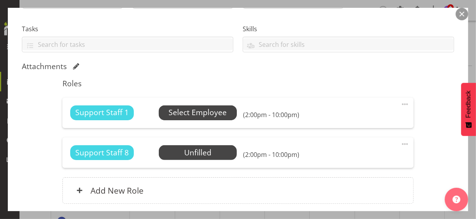
click at [203, 116] on span "Select Employee" at bounding box center [198, 112] width 58 height 11
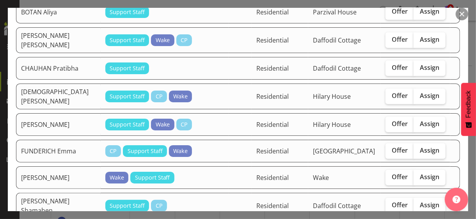
scroll to position [391, 0]
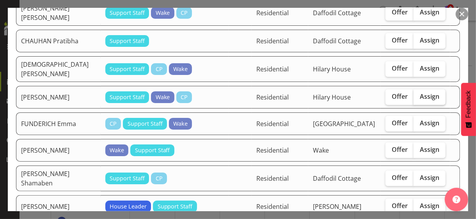
click at [432, 93] on span "Assign" at bounding box center [430, 97] width 20 height 8
click at [419, 94] on input "Assign" at bounding box center [416, 96] width 5 height 5
checkbox input "true"
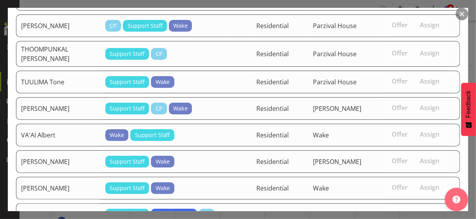
scroll to position [1757, 0]
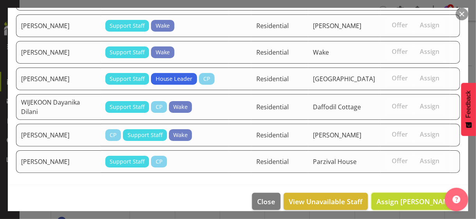
click at [404, 197] on span "Assign [PERSON_NAME]" at bounding box center [416, 201] width 79 height 9
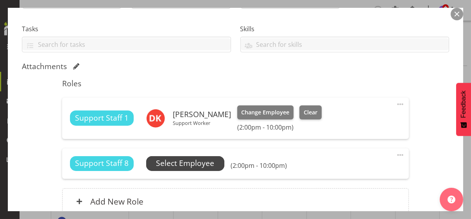
click at [204, 162] on span "Select Employee" at bounding box center [185, 163] width 58 height 11
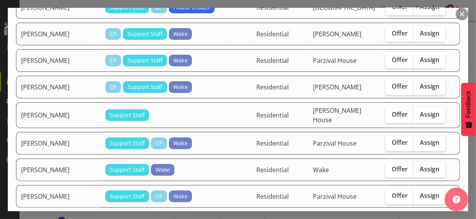
scroll to position [1172, 0]
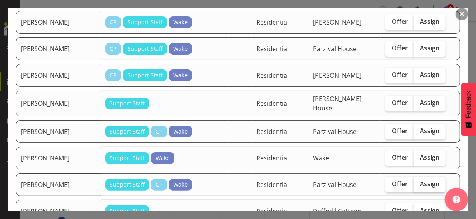
click at [427, 180] on span "Assign" at bounding box center [430, 184] width 20 height 8
click at [419, 182] on input "Assign" at bounding box center [416, 184] width 5 height 5
checkbox input "true"
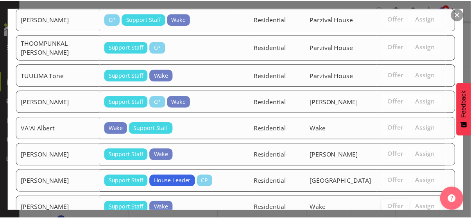
scroll to position [1731, 0]
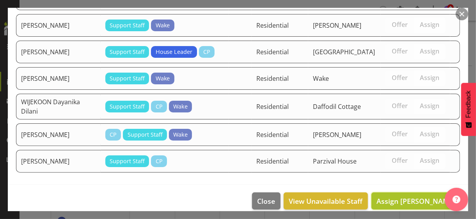
click at [407, 197] on button "Assign [PERSON_NAME]" at bounding box center [416, 201] width 89 height 17
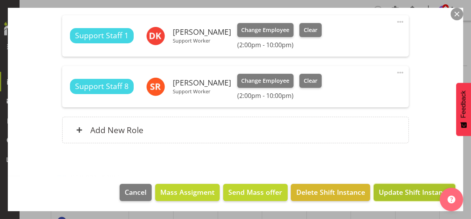
click at [410, 191] on span "Update Shift Instance" at bounding box center [413, 192] width 71 height 10
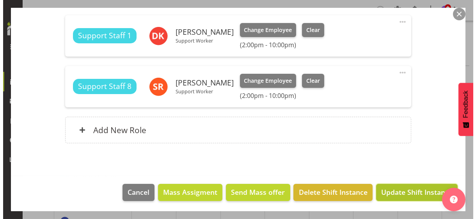
scroll to position [208, 0]
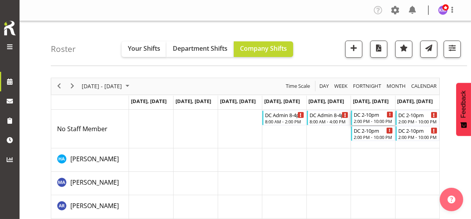
click at [377, 118] on div "2:00 PM - 10:00 PM" at bounding box center [372, 121] width 39 height 6
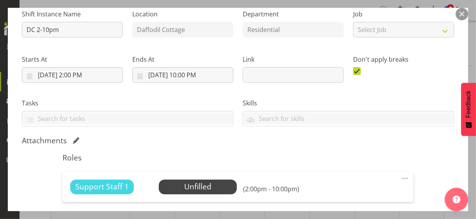
scroll to position [195, 0]
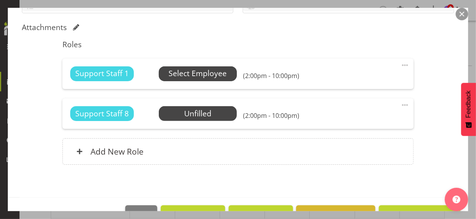
click at [208, 73] on span "Select Employee" at bounding box center [198, 73] width 58 height 11
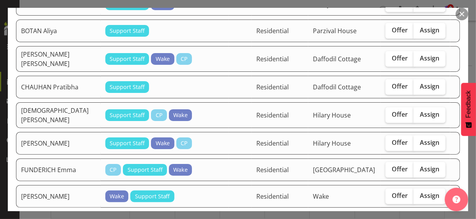
scroll to position [391, 0]
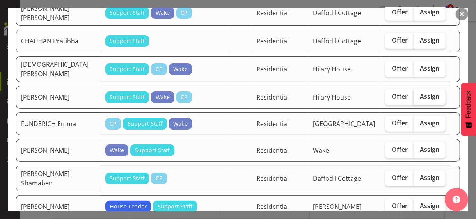
click at [425, 93] on span "Assign" at bounding box center [430, 97] width 20 height 8
click at [419, 94] on input "Assign" at bounding box center [416, 96] width 5 height 5
checkbox input "true"
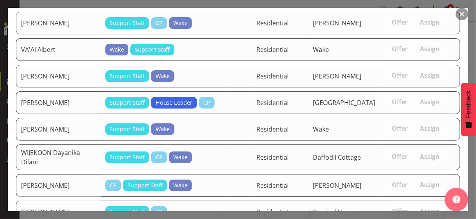
scroll to position [1757, 0]
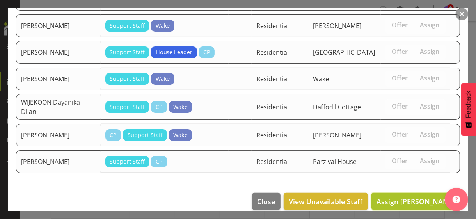
click at [407, 197] on span "Assign [PERSON_NAME]" at bounding box center [416, 201] width 79 height 9
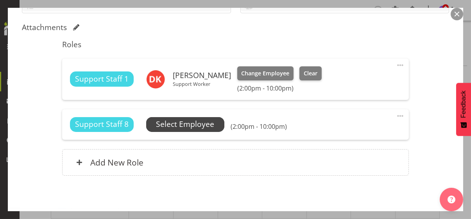
click at [206, 125] on span "Select Employee" at bounding box center [185, 124] width 58 height 11
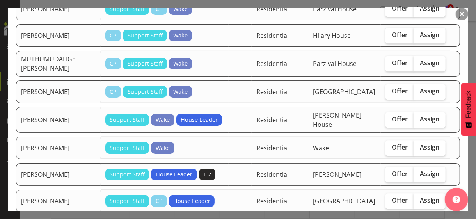
scroll to position [1015, 0]
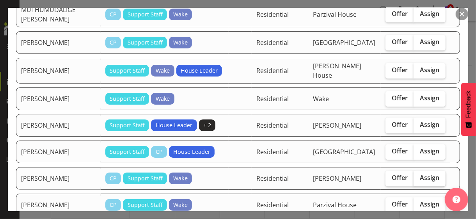
click at [424, 174] on span "Assign" at bounding box center [430, 178] width 20 height 8
click at [419, 175] on input "Assign" at bounding box center [416, 177] width 5 height 5
checkbox input "true"
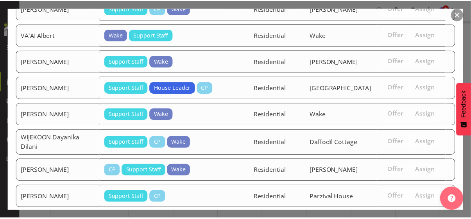
scroll to position [1731, 0]
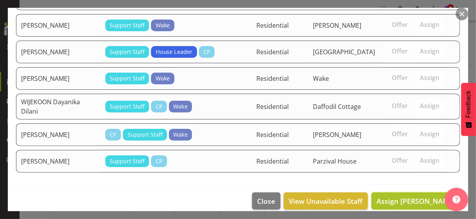
click at [407, 196] on span "Assign [PERSON_NAME]" at bounding box center [416, 200] width 79 height 9
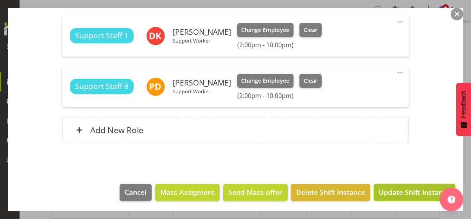
click at [408, 189] on span "Update Shift Instance" at bounding box center [413, 192] width 71 height 10
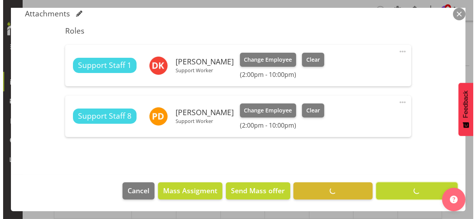
scroll to position [208, 0]
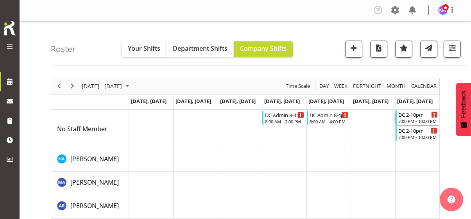
click at [414, 120] on div "2:00 PM - 10:00 PM" at bounding box center [417, 121] width 39 height 6
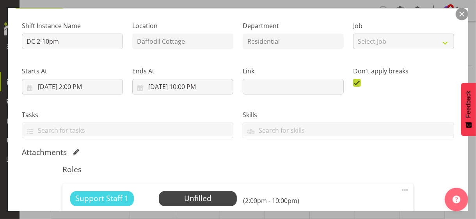
scroll to position [156, 0]
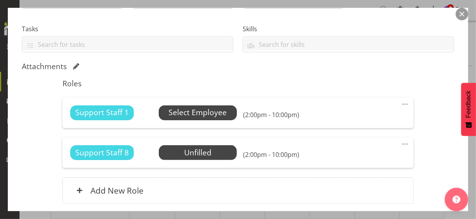
click at [202, 113] on span "Select Employee" at bounding box center [198, 112] width 58 height 11
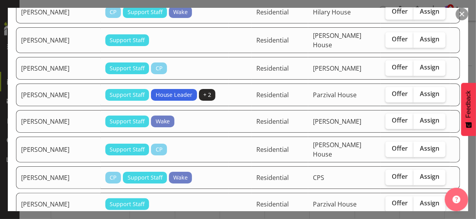
scroll to position [742, 0]
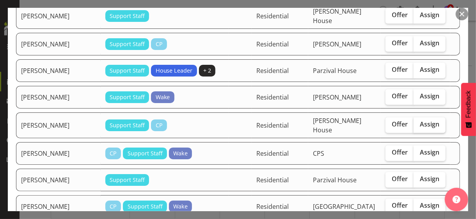
click at [424, 118] on label "Assign" at bounding box center [430, 126] width 32 height 16
click at [419, 122] on input "Assign" at bounding box center [416, 124] width 5 height 5
checkbox input "true"
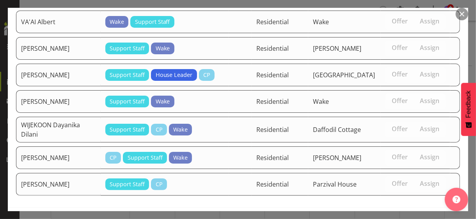
scroll to position [1757, 0]
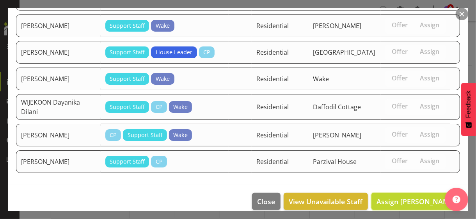
click at [414, 197] on span "Assign [PERSON_NAME]" at bounding box center [416, 201] width 79 height 9
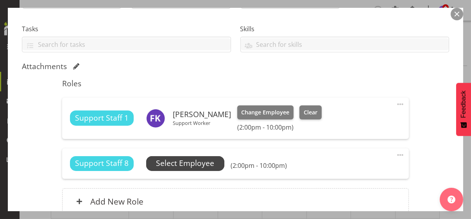
click at [214, 164] on span "Select Employee" at bounding box center [185, 163] width 58 height 11
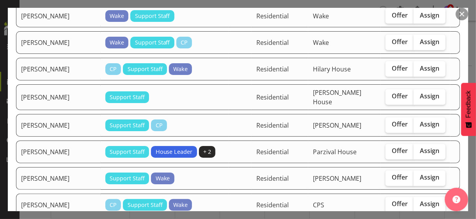
scroll to position [664, 0]
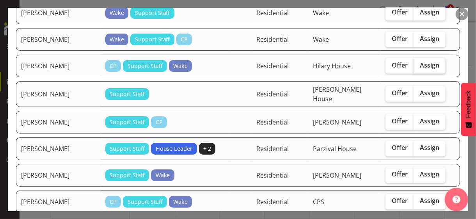
click at [426, 61] on span "Assign" at bounding box center [430, 65] width 20 height 8
click at [419, 63] on input "Assign" at bounding box center [416, 65] width 5 height 5
checkbox input "true"
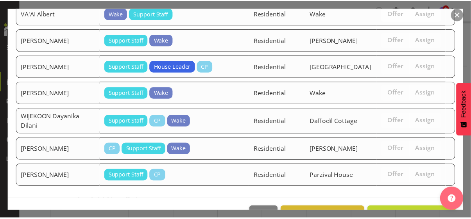
scroll to position [1731, 0]
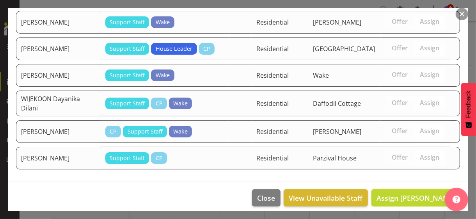
click at [402, 193] on span "Assign [PERSON_NAME]" at bounding box center [416, 197] width 79 height 9
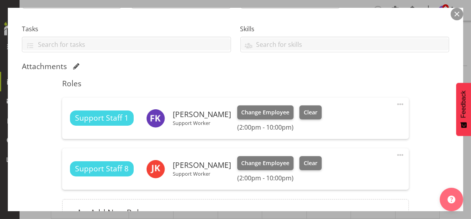
click at [424, 134] on div "Shift Instance Name DC 2-10pm Location Daffodil Cottage Department Residential …" at bounding box center [235, 82] width 427 height 306
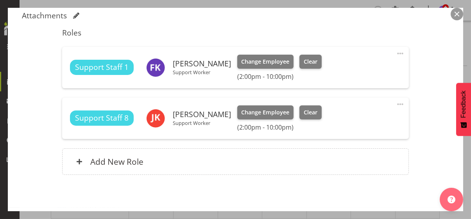
scroll to position [239, 0]
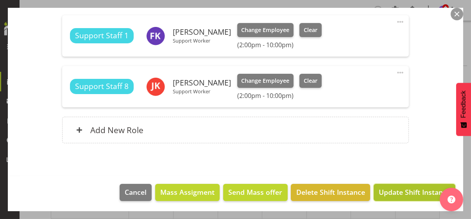
click at [409, 192] on span "Update Shift Instance" at bounding box center [413, 192] width 71 height 10
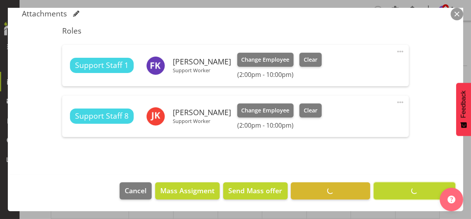
scroll to position [208, 0]
